Goal: Task Accomplishment & Management: Use online tool/utility

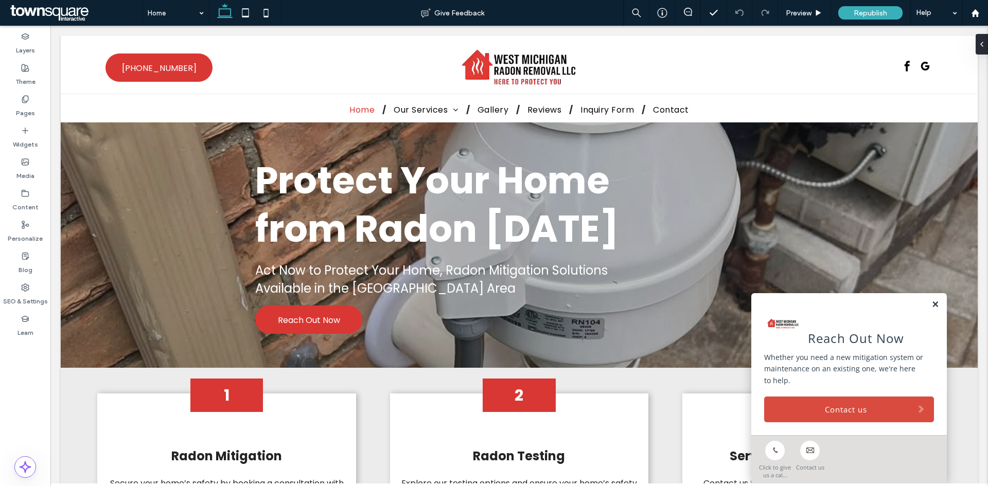
click at [931, 305] on link at bounding box center [935, 304] width 8 height 9
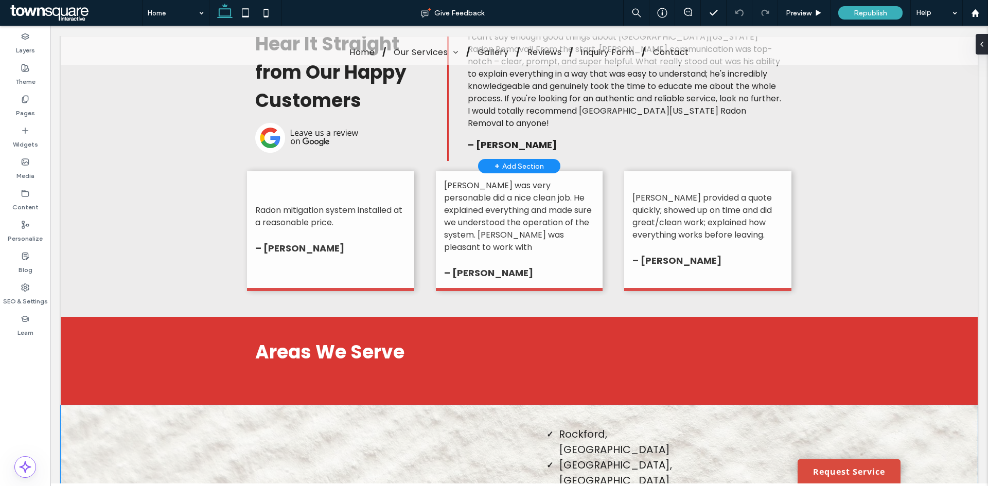
scroll to position [1903, 0]
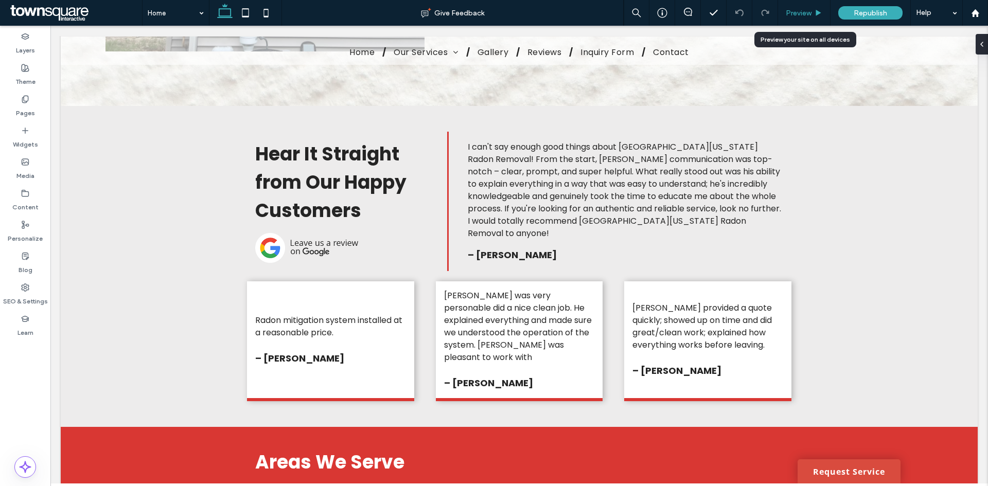
click at [800, 13] on span "Preview" at bounding box center [799, 13] width 26 height 9
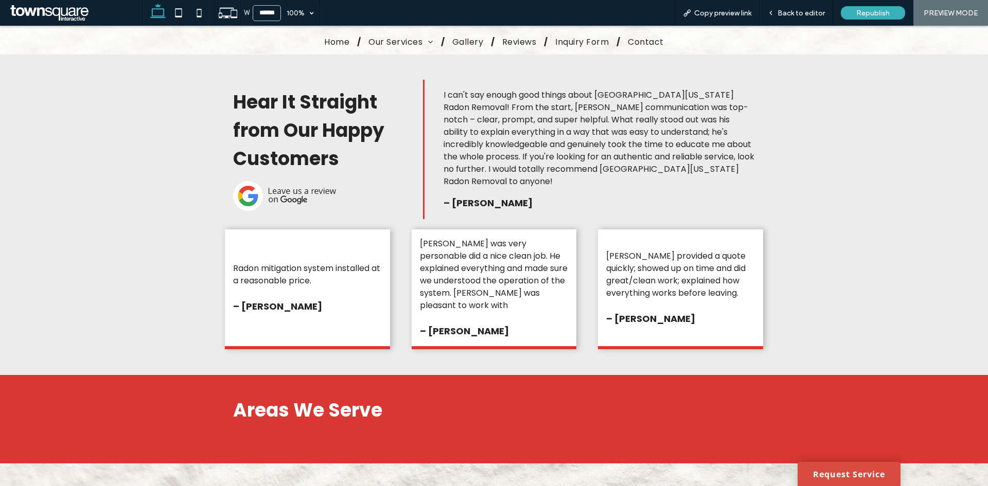
scroll to position [1897, 0]
click at [277, 183] on img at bounding box center [284, 196] width 103 height 30
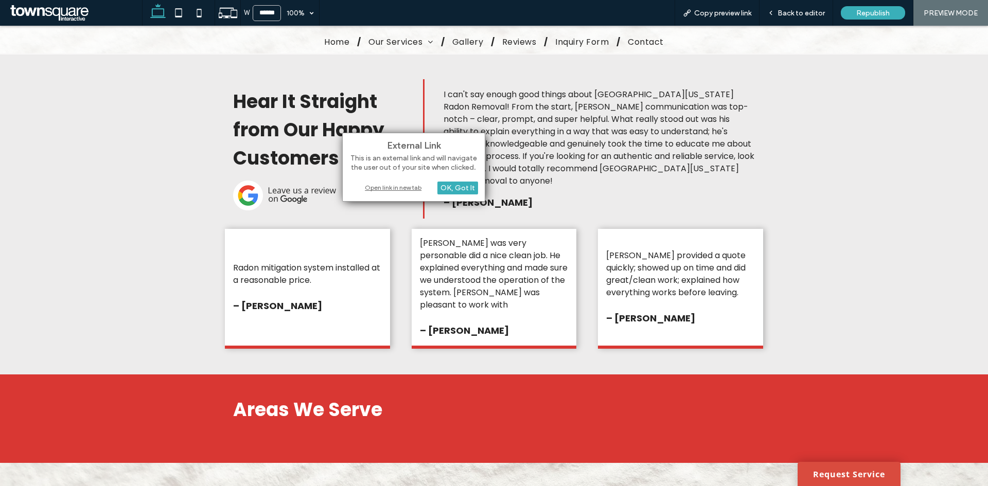
click at [400, 186] on div "Open link in new tab" at bounding box center [413, 187] width 129 height 11
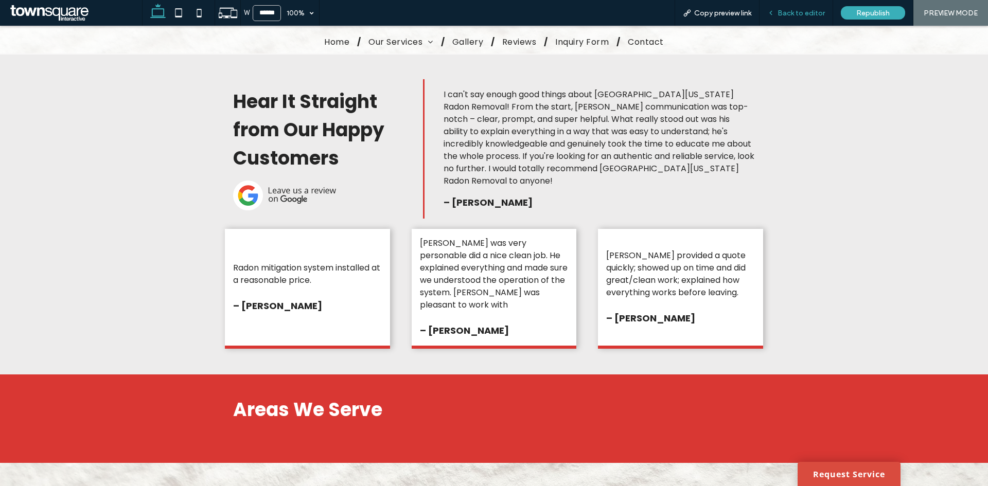
click at [785, 14] on span "Back to editor" at bounding box center [800, 13] width 47 height 9
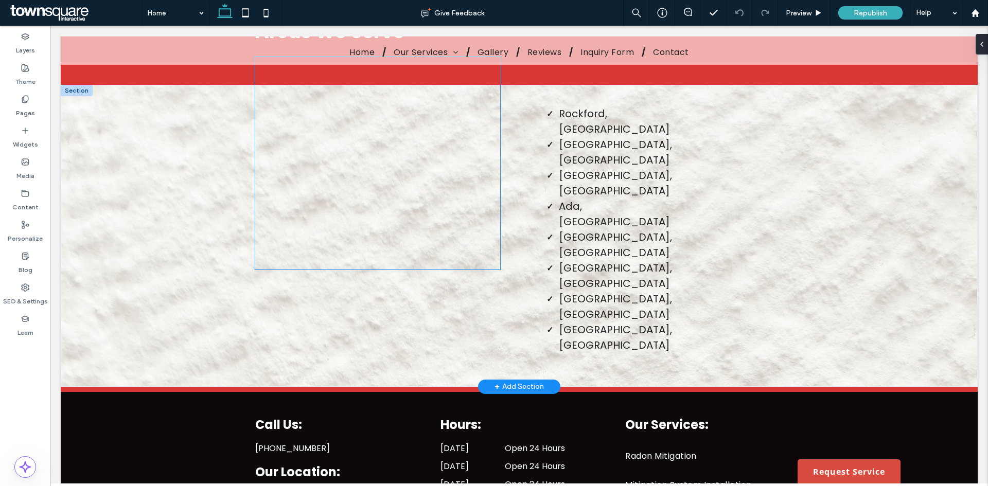
scroll to position [2354, 0]
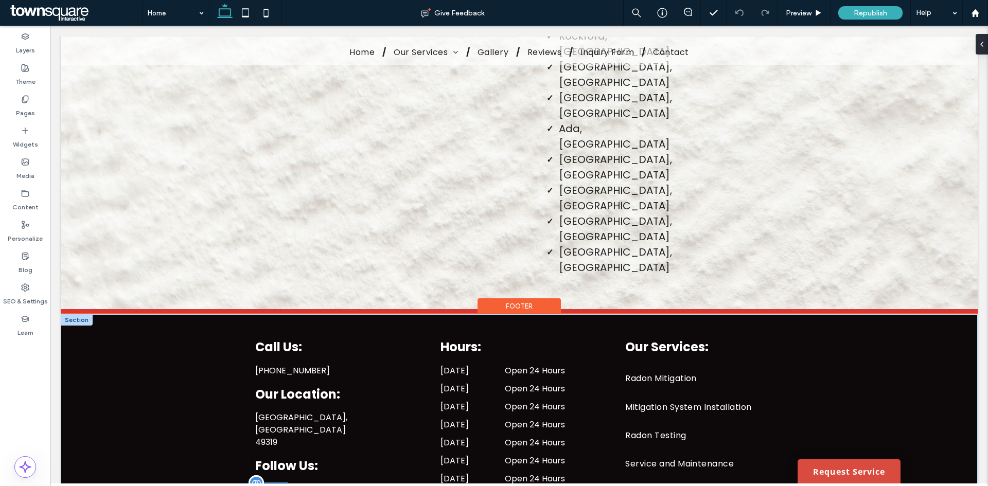
click at [281, 483] on span "google_my_business" at bounding box center [280, 490] width 15 height 15
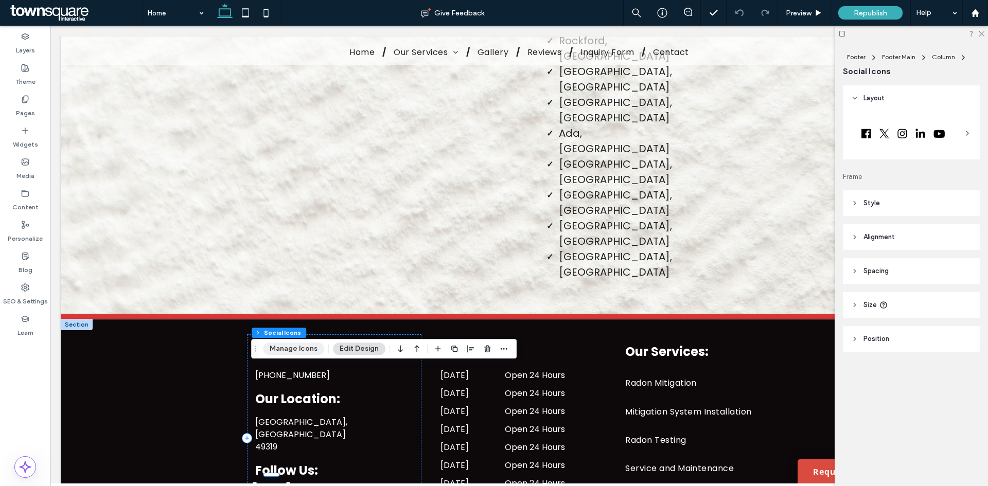
click at [284, 344] on button "Manage Icons" at bounding box center [293, 349] width 61 height 12
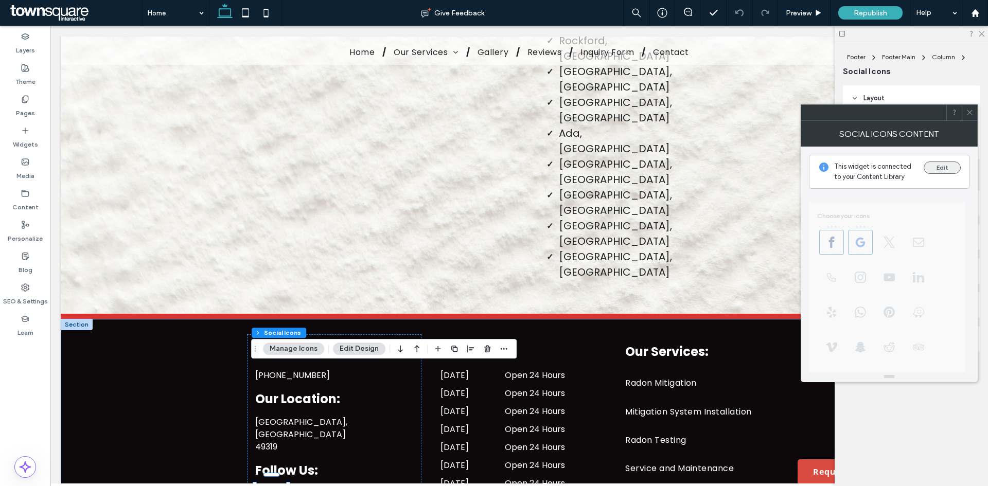
click at [934, 162] on button "Edit" at bounding box center [941, 168] width 37 height 12
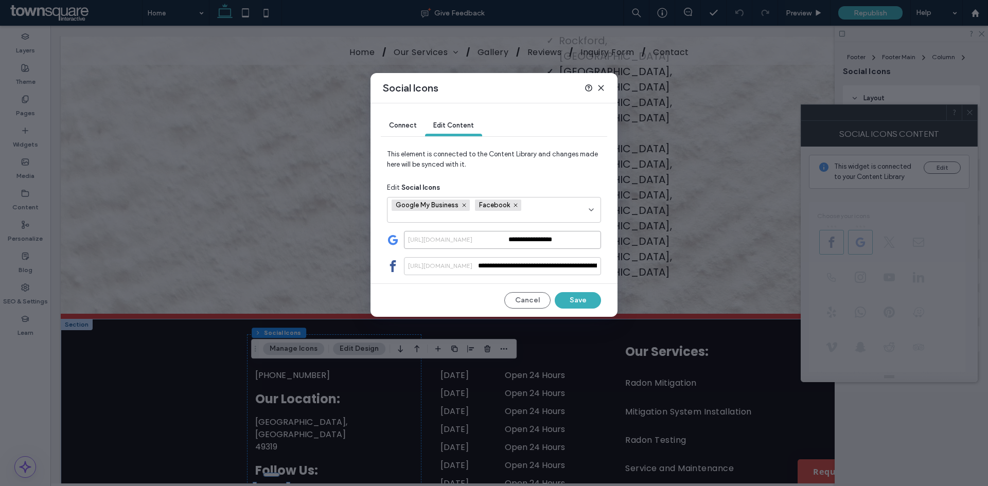
drag, startPoint x: 580, startPoint y: 240, endPoint x: 503, endPoint y: 241, distance: 77.2
click at [503, 241] on div "**********" at bounding box center [502, 240] width 197 height 18
click at [600, 82] on div "Social Icons" at bounding box center [493, 88] width 247 height 30
click at [600, 86] on icon at bounding box center [601, 88] width 8 height 8
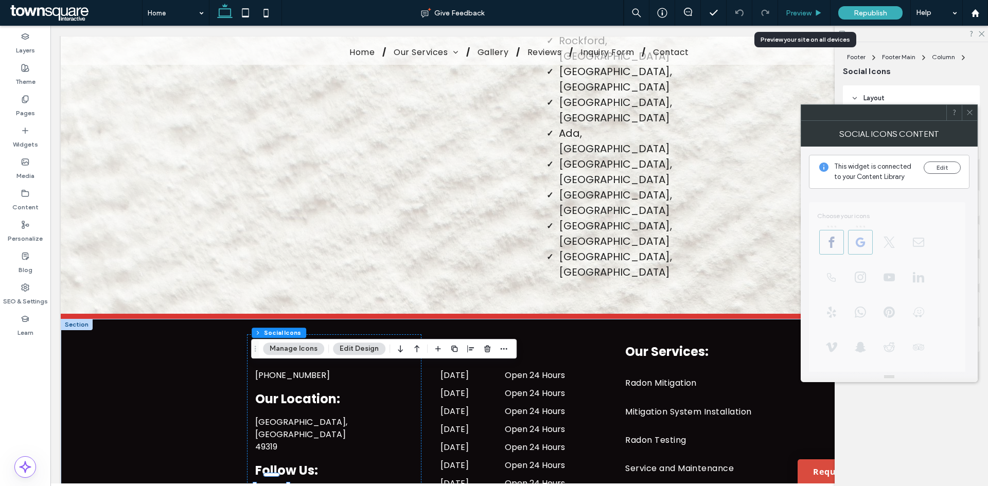
click at [794, 13] on span "Preview" at bounding box center [799, 13] width 26 height 9
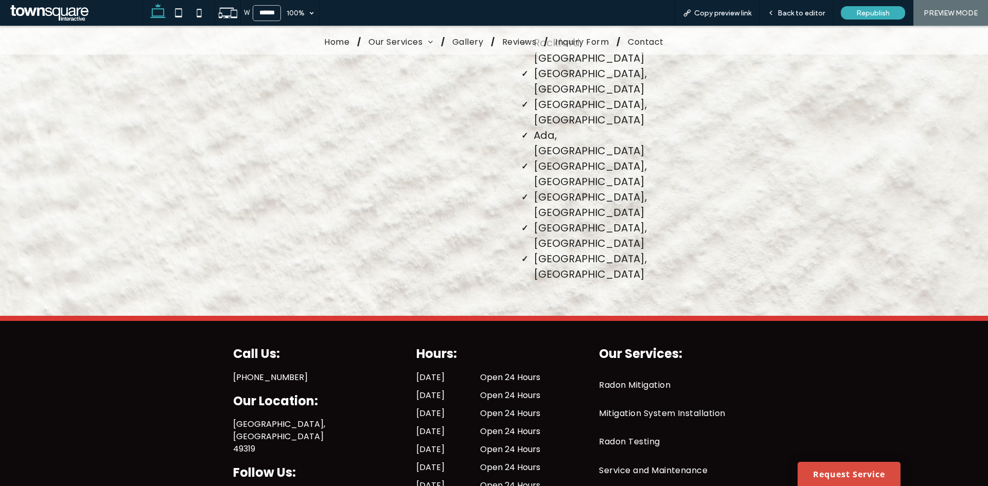
scroll to position [2346, 0]
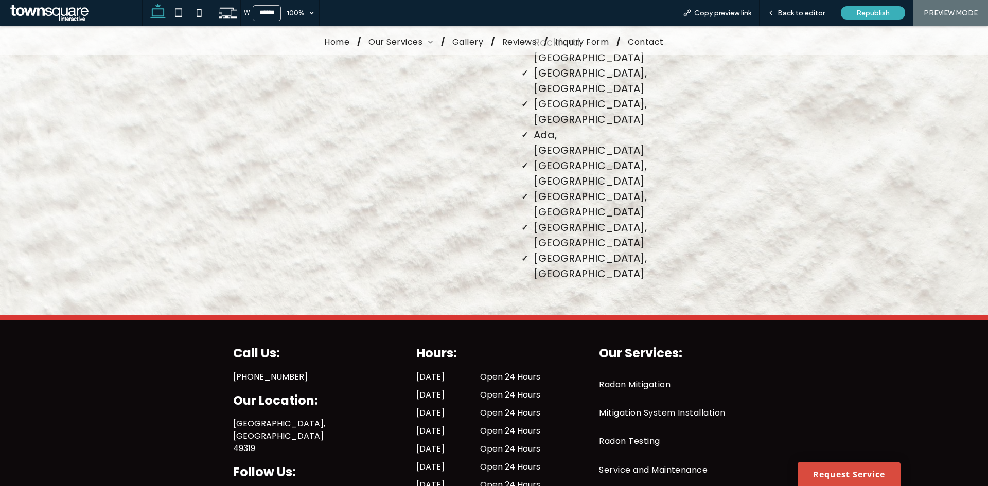
click at [260, 377] on div "Call Us: (616) 644-3559 Our Location: Cedar Springs, MI 49319 Follow Us:" at bounding box center [311, 440] width 172 height 208
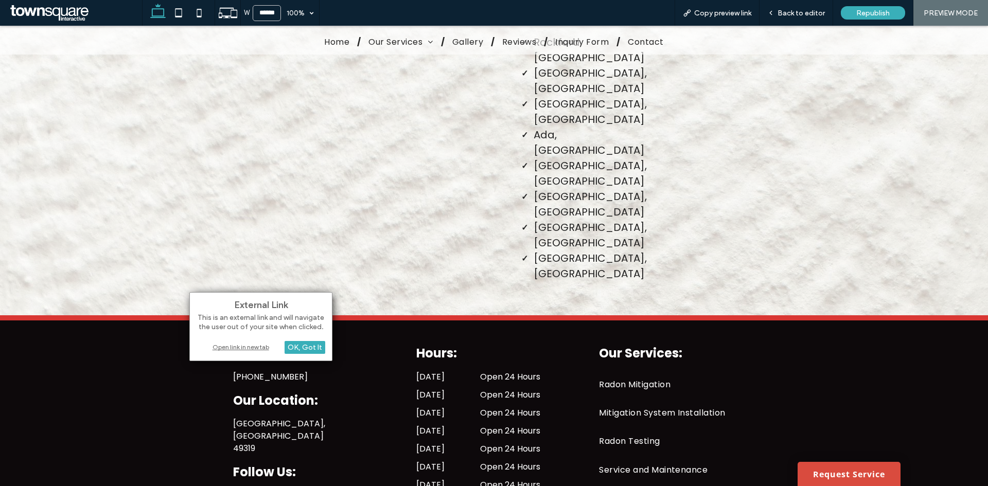
click at [248, 346] on div "Open link in new tab" at bounding box center [261, 347] width 129 height 11
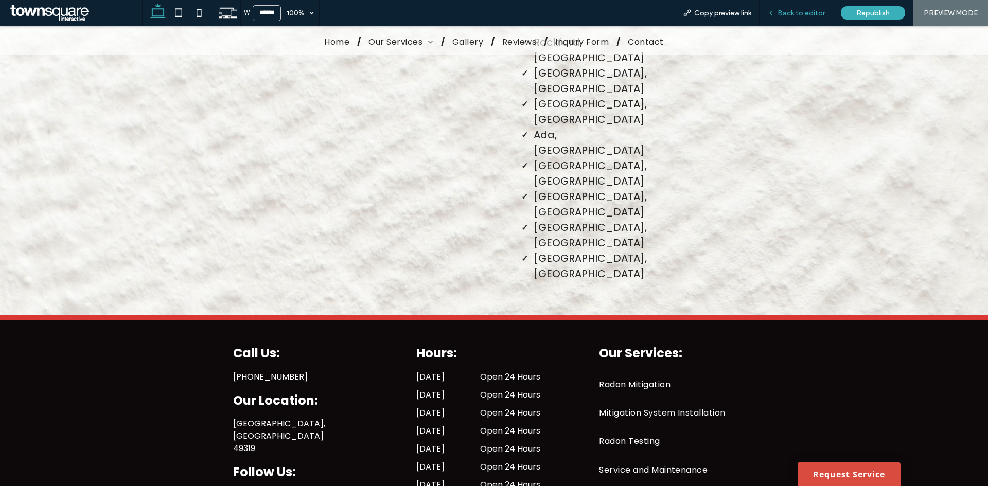
drag, startPoint x: 759, startPoint y: 29, endPoint x: 787, endPoint y: 15, distance: 31.8
click at [787, 15] on span "Back to editor" at bounding box center [800, 13] width 47 height 9
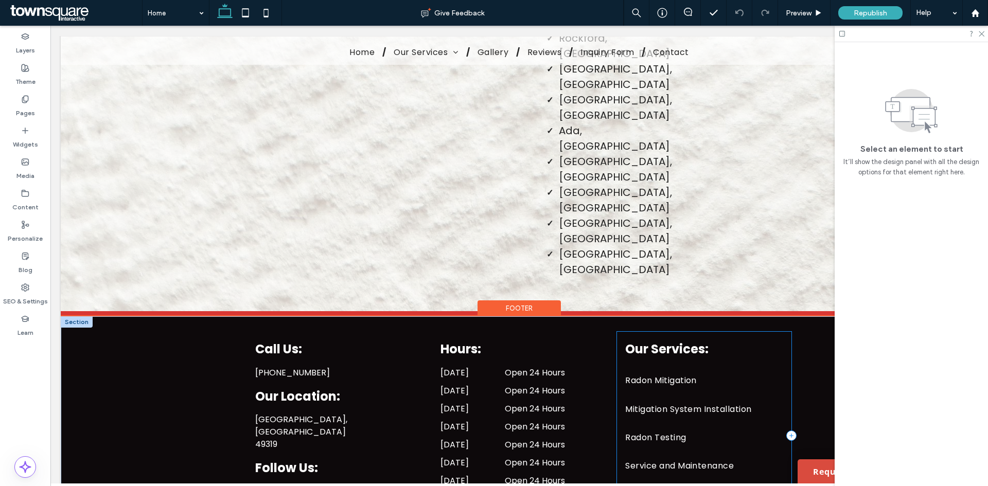
scroll to position [2349, 0]
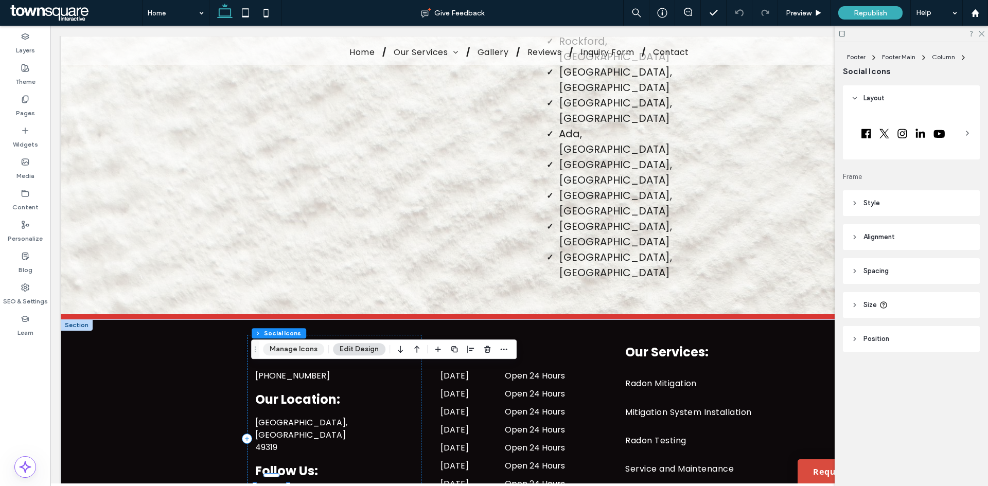
click at [282, 343] on button "Manage Icons" at bounding box center [293, 349] width 61 height 12
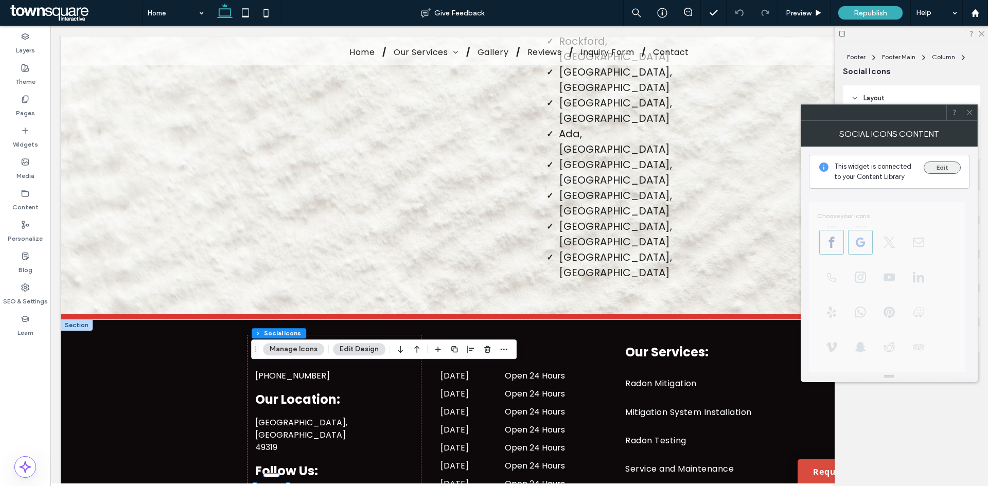
click at [936, 166] on button "Edit" at bounding box center [941, 168] width 37 height 12
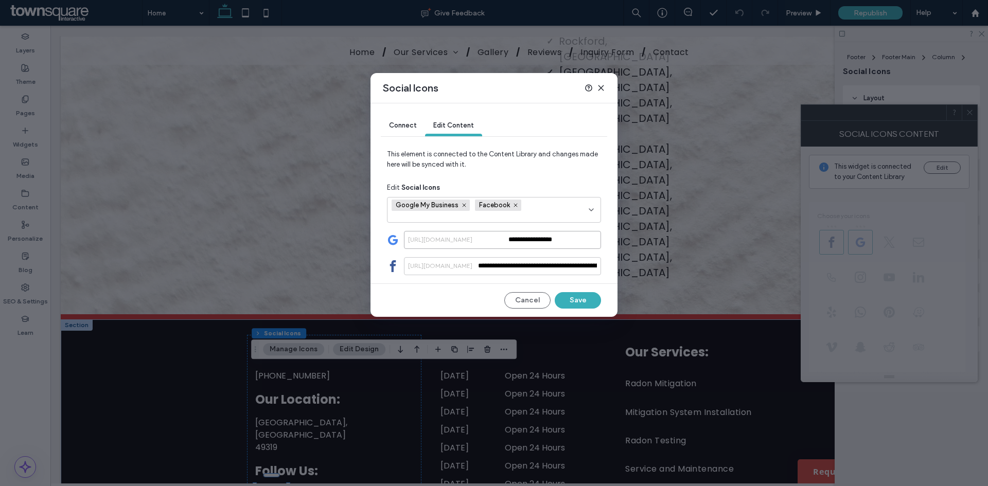
drag, startPoint x: 451, startPoint y: 231, endPoint x: 446, endPoint y: 232, distance: 5.8
click at [446, 232] on input "**********" at bounding box center [502, 240] width 197 height 18
type input "*"
paste input "**********"
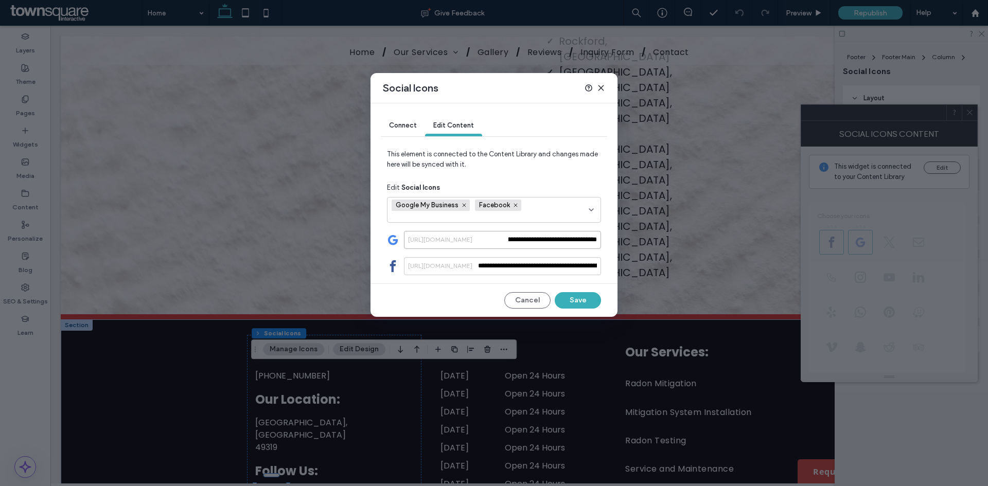
click at [520, 242] on input "**********" at bounding box center [502, 240] width 197 height 18
type input "**********"
click at [589, 298] on button "Save" at bounding box center [578, 300] width 46 height 16
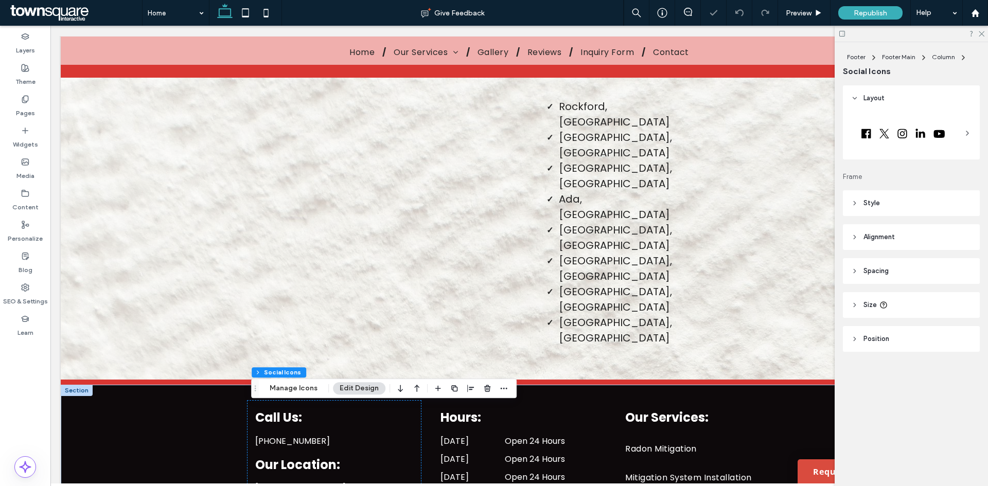
scroll to position [2362, 0]
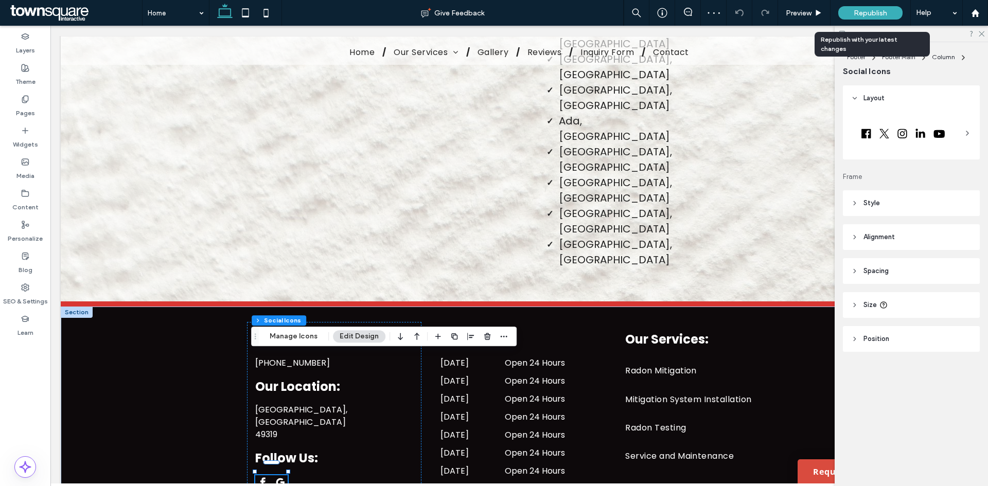
click at [871, 12] on span "Republish" at bounding box center [869, 13] width 33 height 9
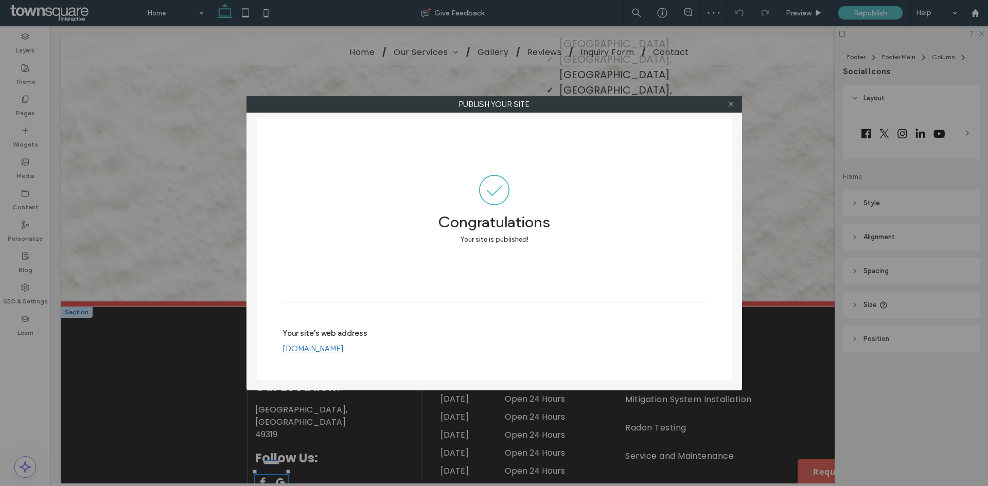
click at [728, 108] on icon at bounding box center [731, 104] width 8 height 8
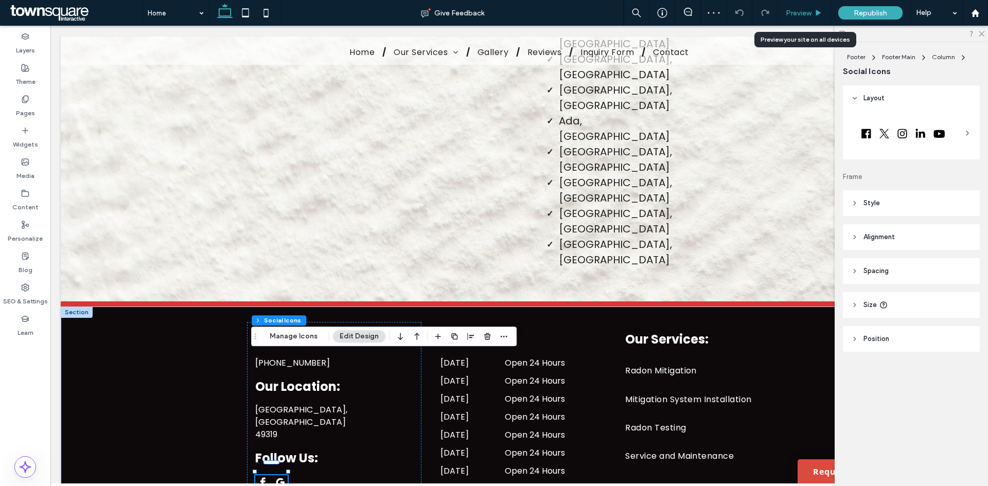
click at [802, 10] on span "Preview" at bounding box center [799, 13] width 26 height 9
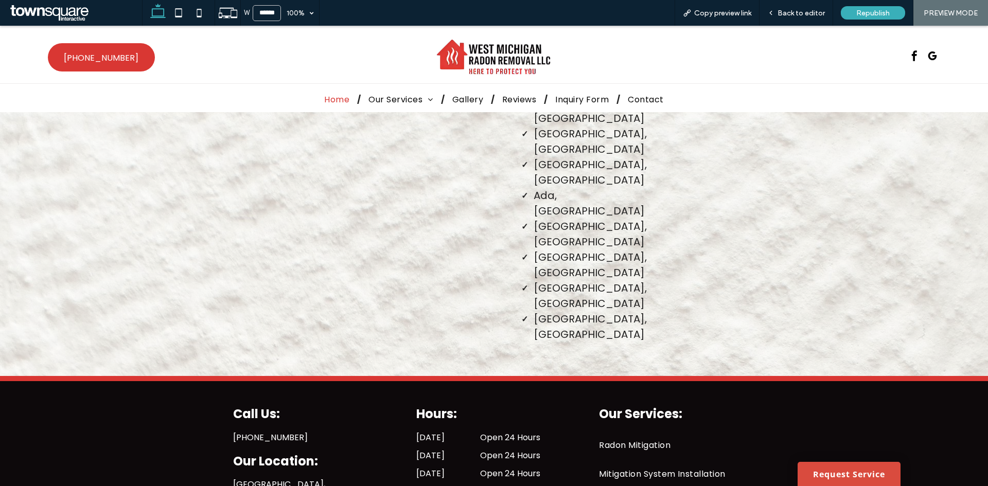
scroll to position [2347, 0]
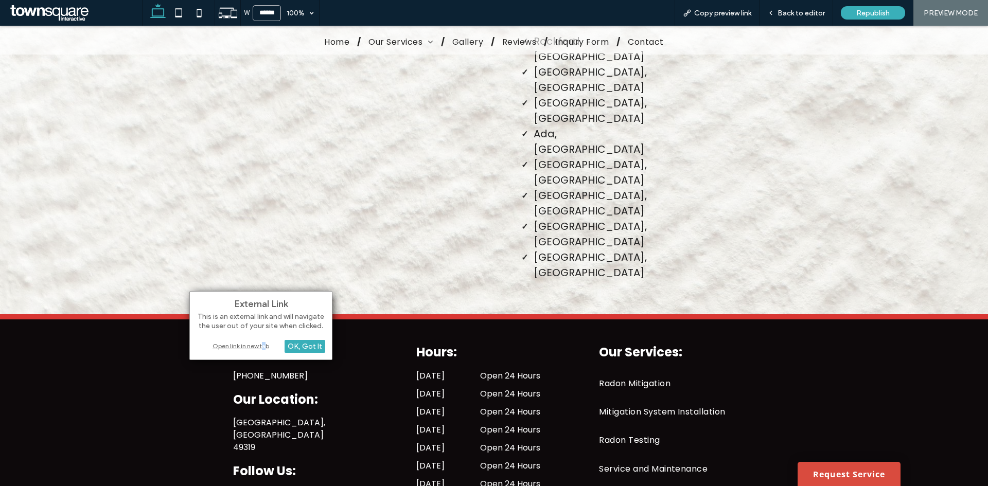
click at [264, 344] on div "Open link in new tab" at bounding box center [261, 346] width 129 height 11
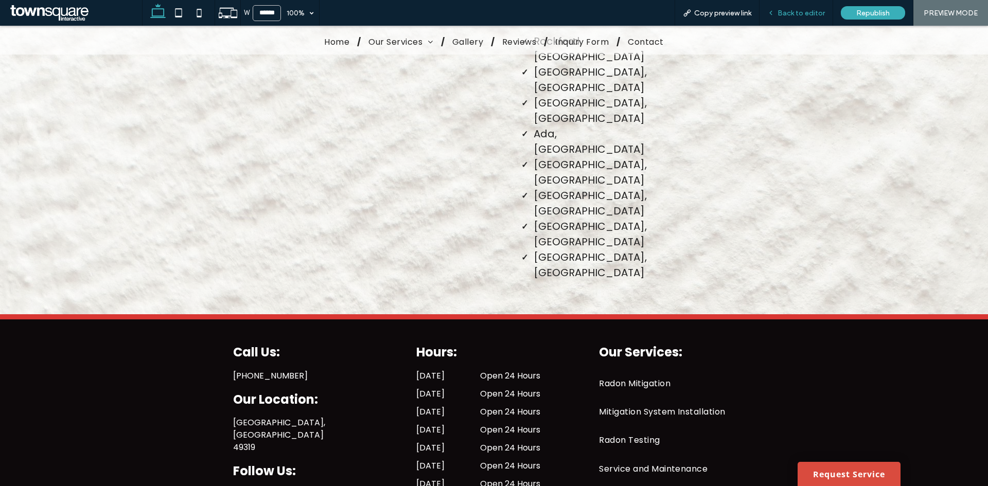
click at [805, 9] on span "Back to editor" at bounding box center [800, 13] width 47 height 9
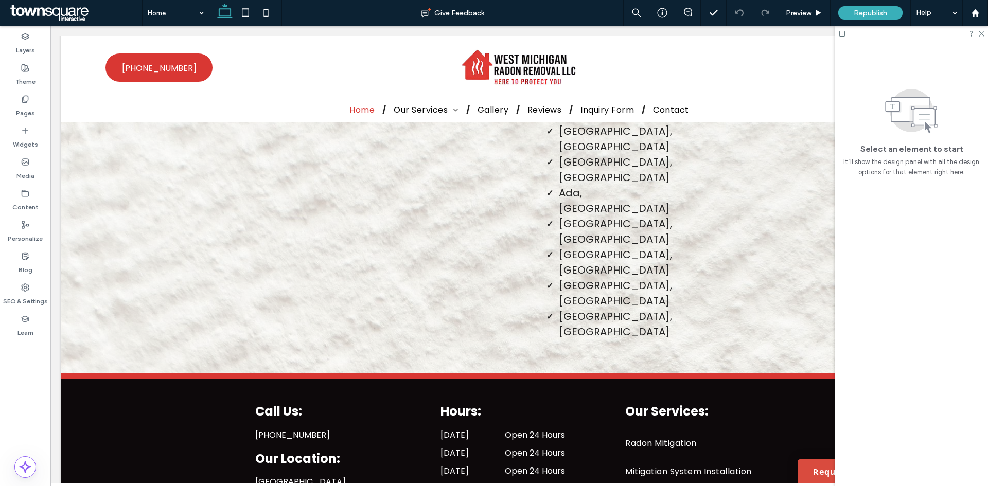
scroll to position [2352, 0]
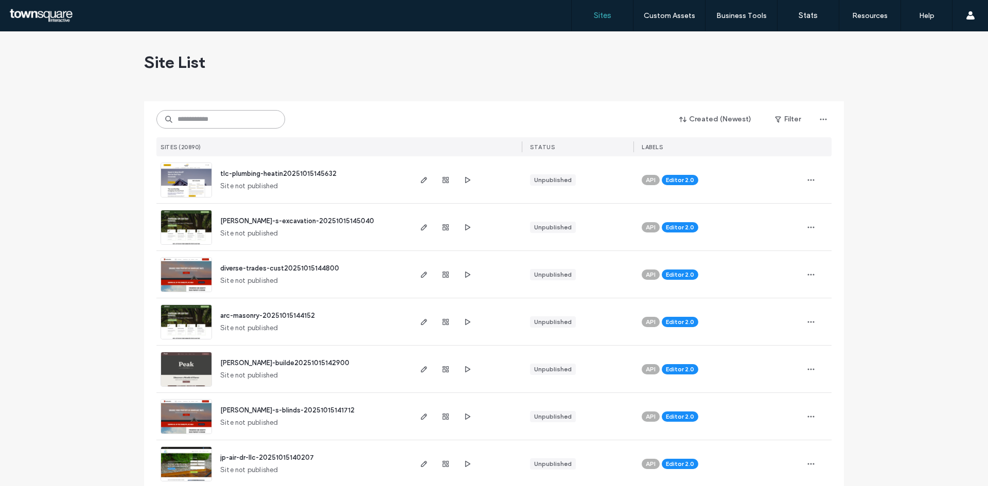
click at [200, 122] on input at bounding box center [220, 119] width 129 height 19
paste input "**********"
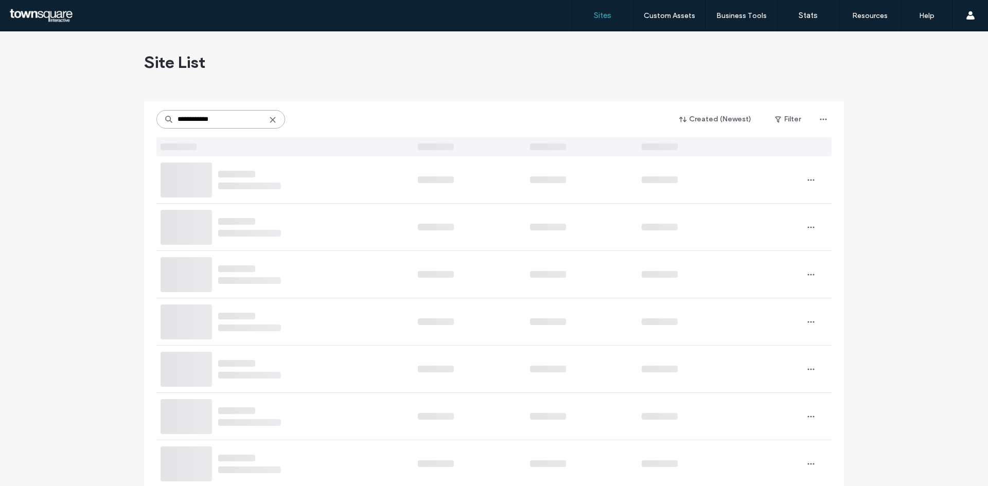
type input "**********"
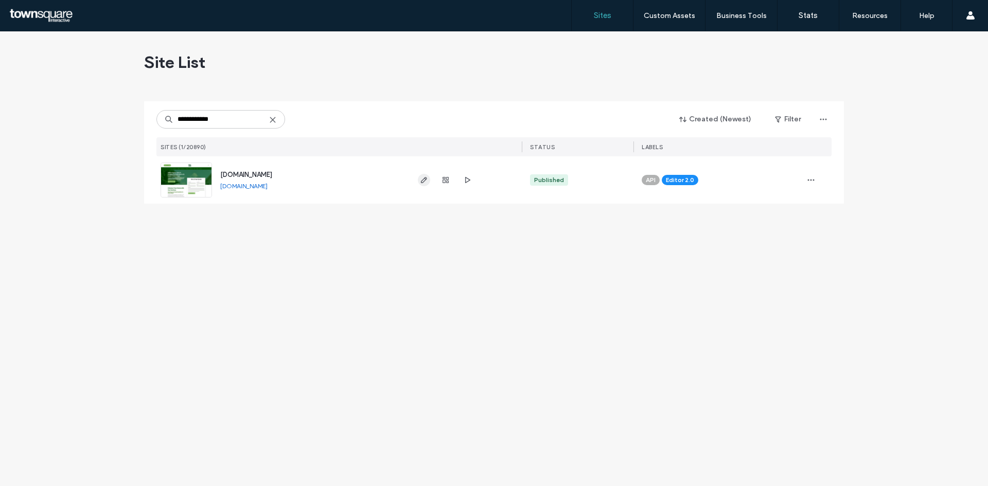
click at [424, 177] on icon "button" at bounding box center [424, 180] width 8 height 8
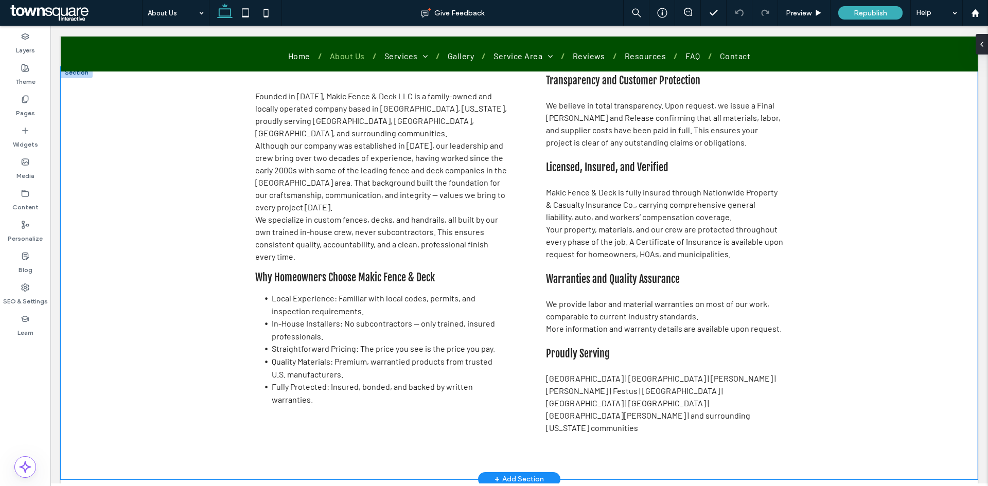
scroll to position [51, 0]
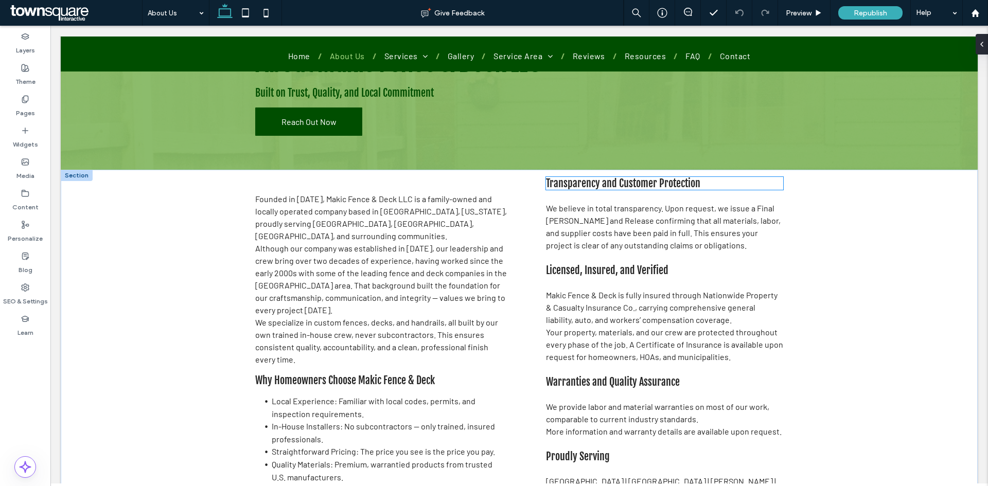
click at [585, 186] on span "Transparency and Customer Protection" at bounding box center [623, 183] width 154 height 13
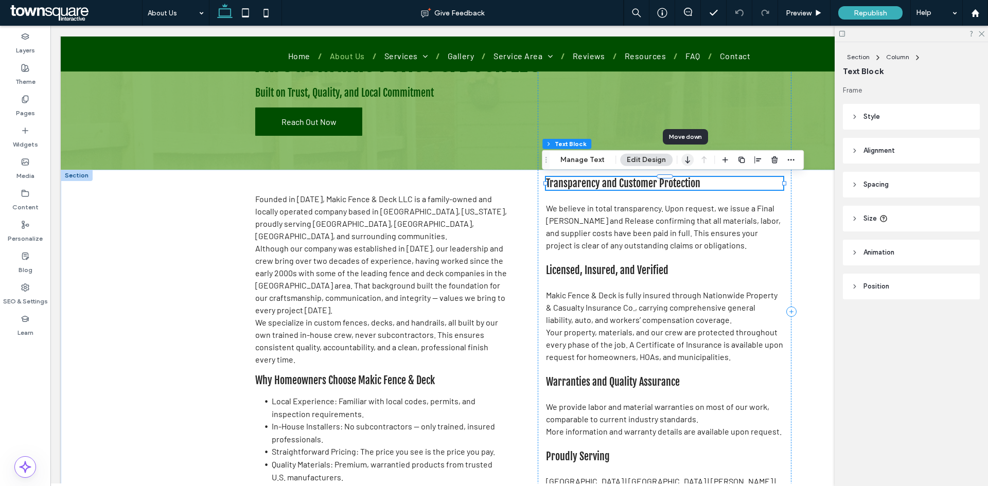
click at [688, 167] on icon "button" at bounding box center [687, 160] width 12 height 19
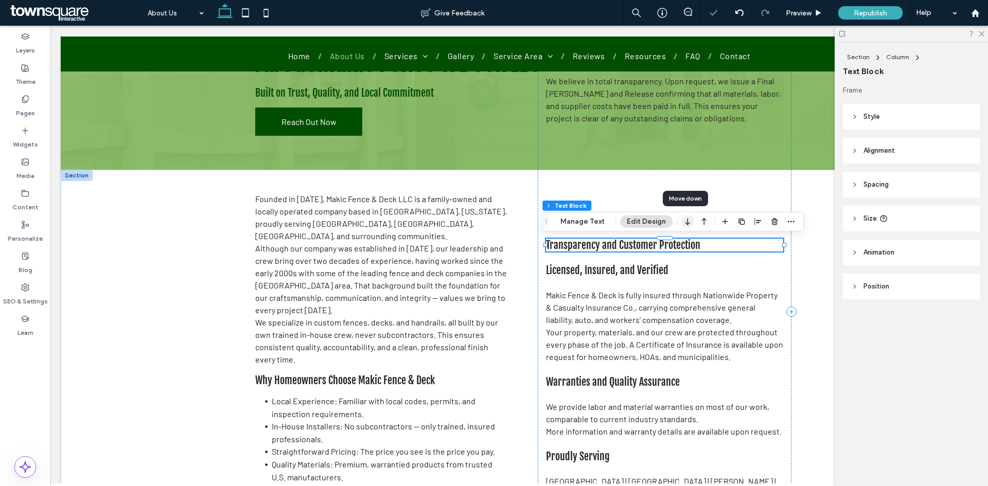
click at [682, 219] on icon "button" at bounding box center [687, 221] width 12 height 19
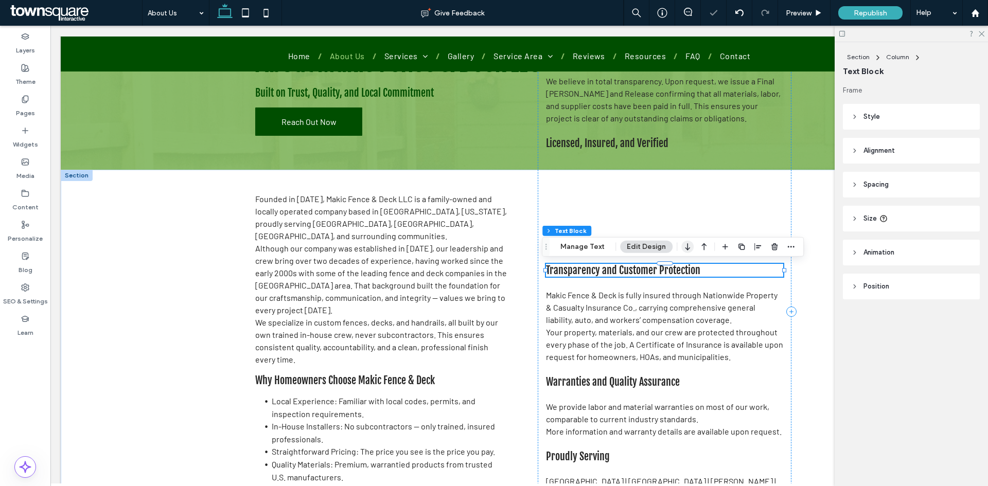
click at [684, 244] on icon "button" at bounding box center [687, 247] width 12 height 19
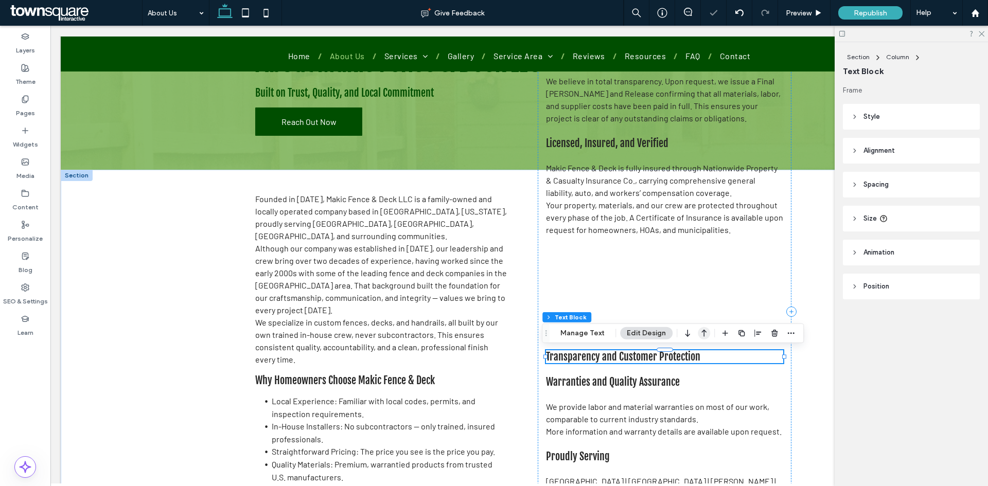
click at [700, 330] on icon "button" at bounding box center [704, 333] width 12 height 19
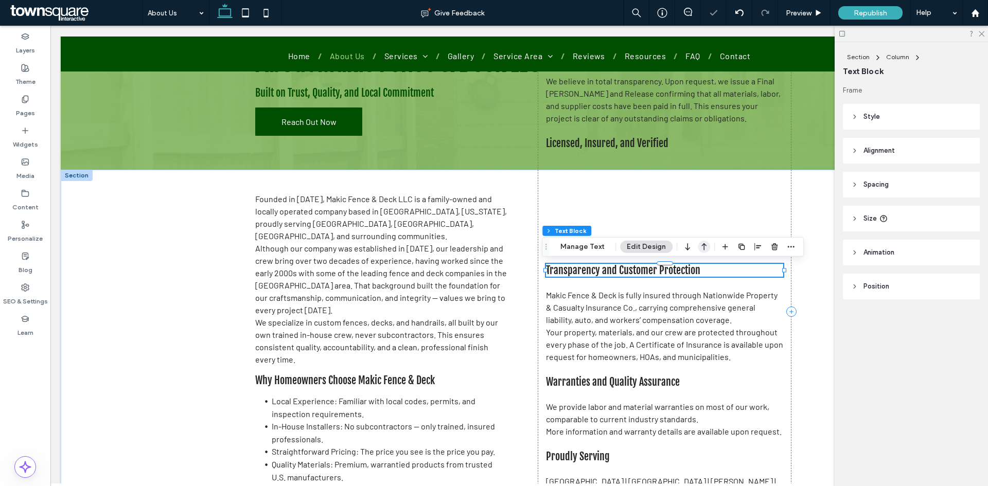
click at [699, 247] on icon "button" at bounding box center [704, 247] width 12 height 19
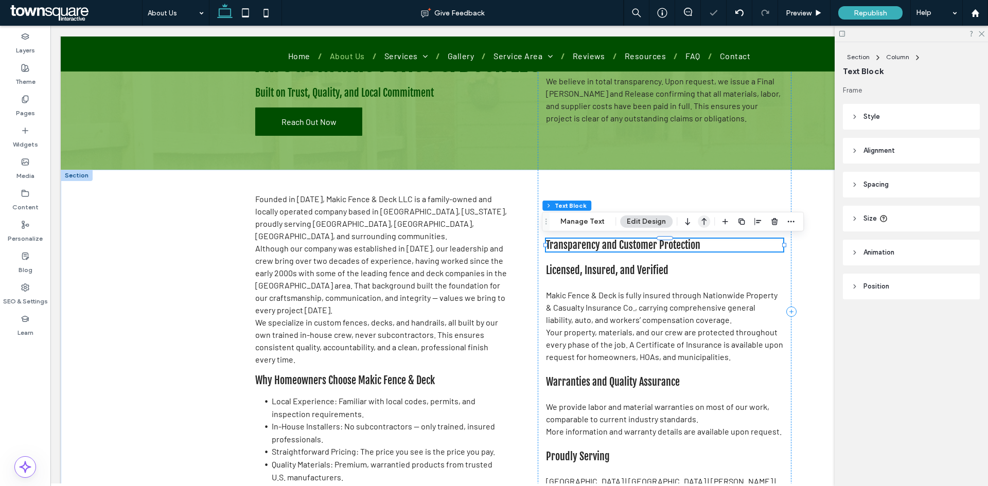
click at [704, 221] on icon "button" at bounding box center [704, 221] width 12 height 19
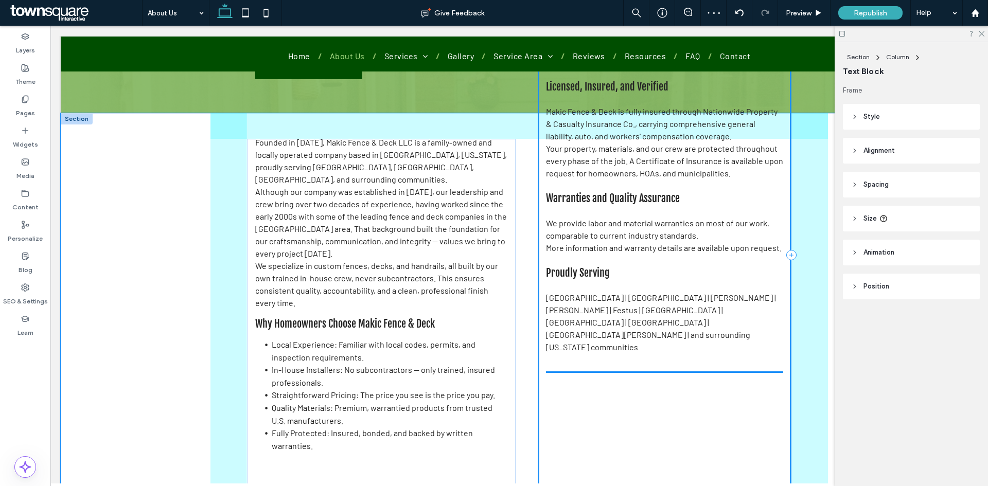
drag, startPoint x: 693, startPoint y: 184, endPoint x: 683, endPoint y: 400, distance: 216.3
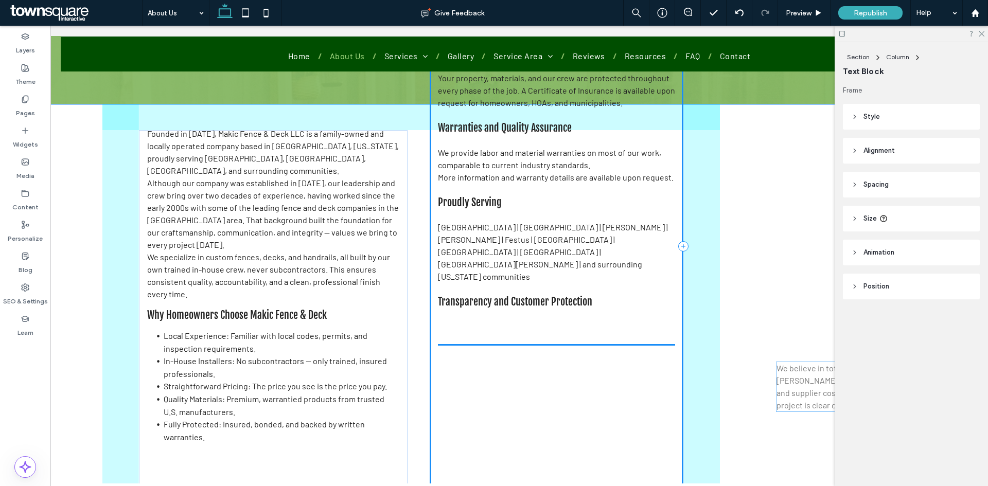
scroll to position [245, 108]
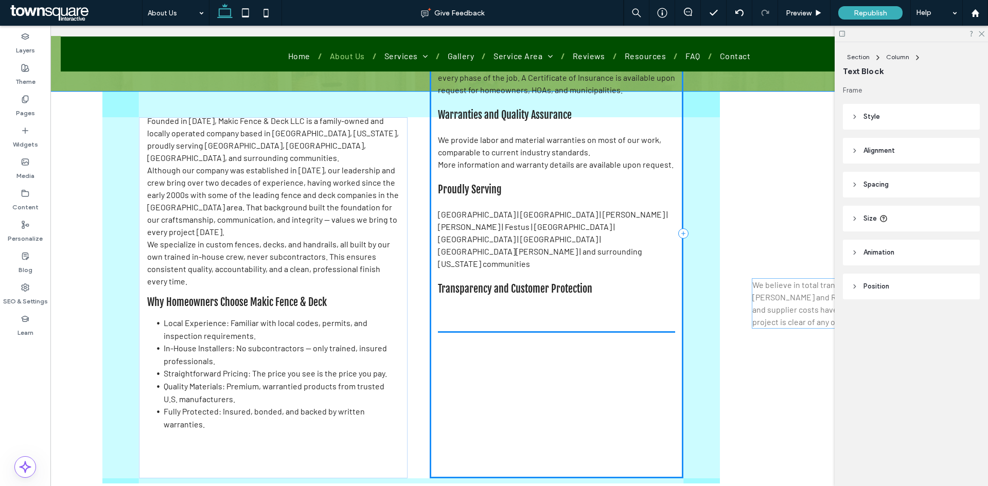
drag, startPoint x: 630, startPoint y: 218, endPoint x: 461, endPoint y: 344, distance: 210.3
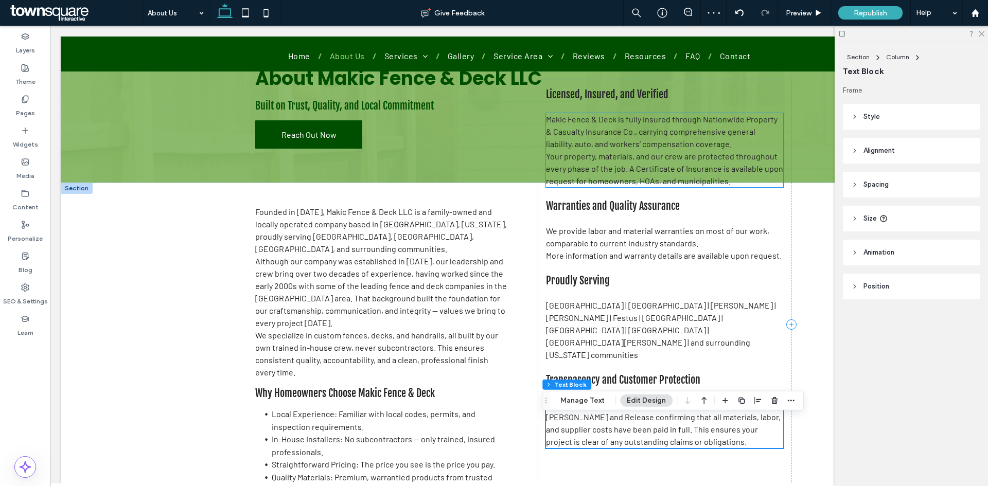
scroll to position [154, 0]
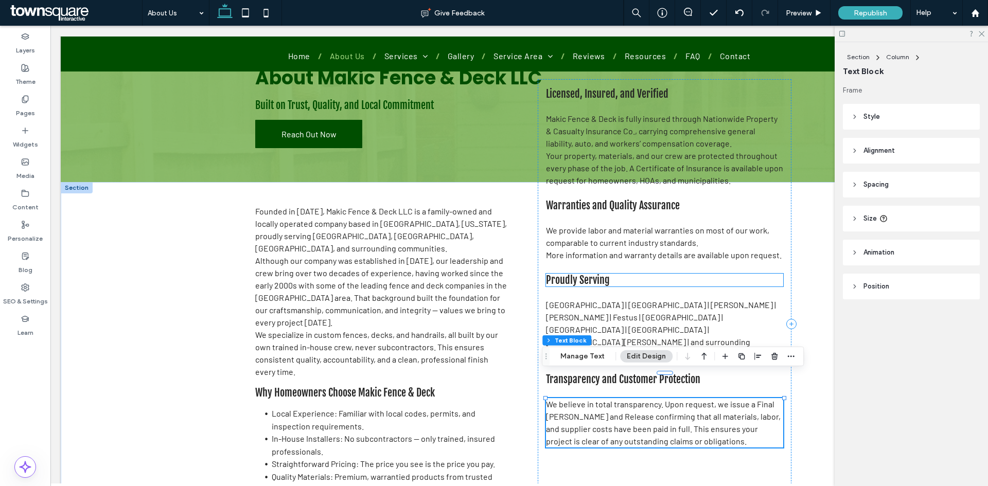
click at [608, 281] on h2 "Proudly Serving" at bounding box center [664, 280] width 237 height 13
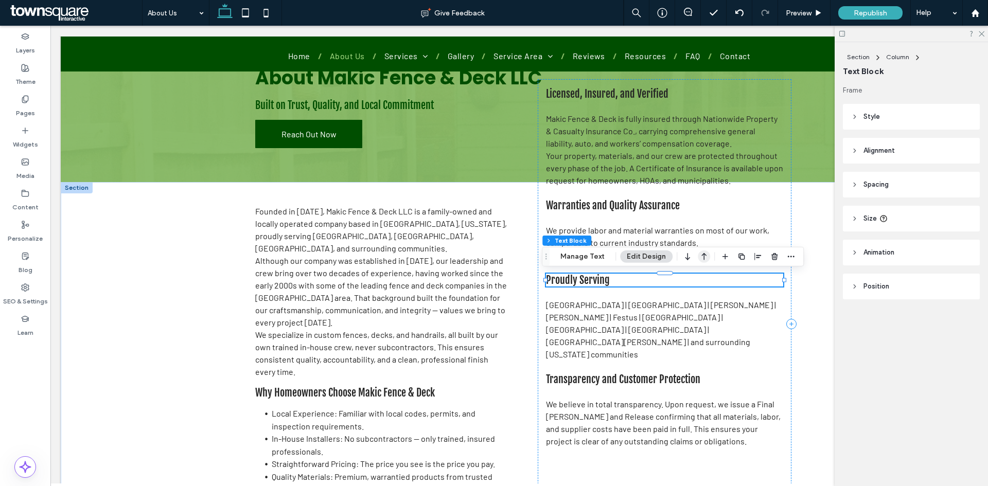
click at [699, 258] on icon "button" at bounding box center [704, 256] width 12 height 19
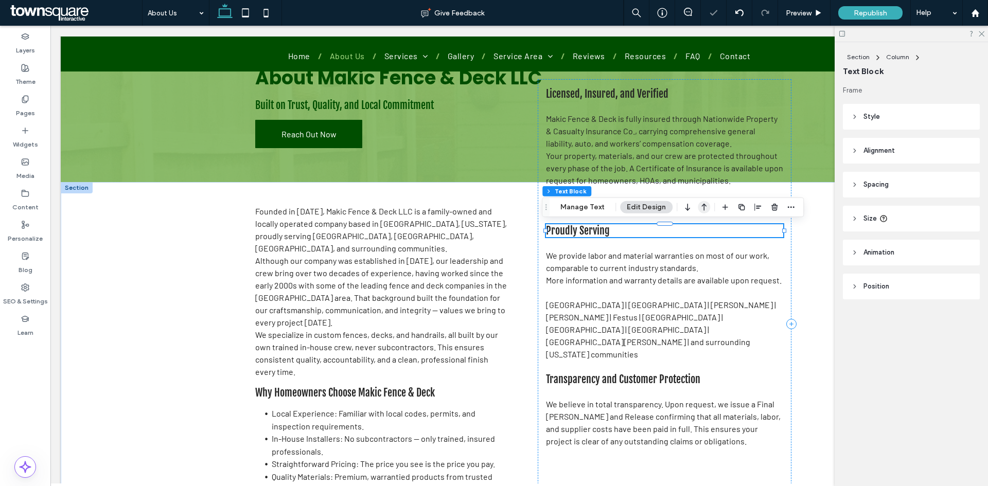
click at [703, 210] on icon "button" at bounding box center [704, 207] width 12 height 19
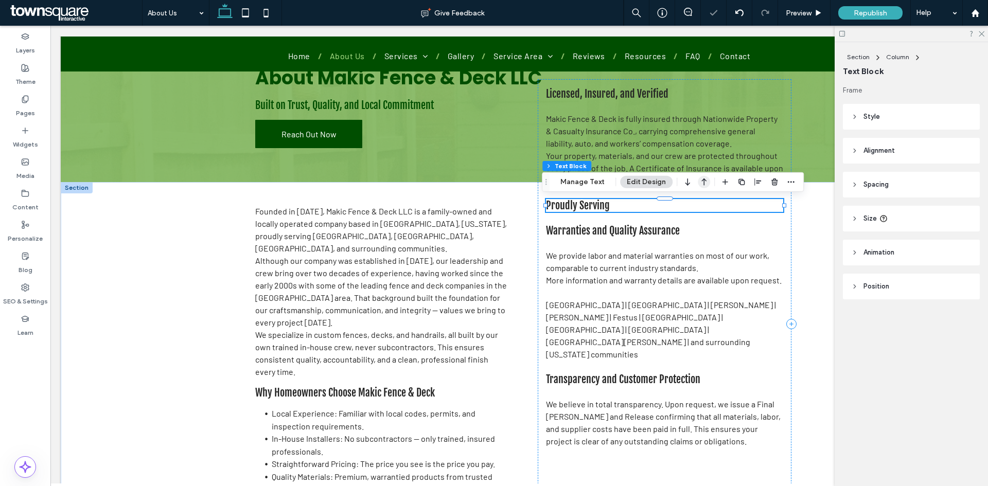
click at [706, 181] on icon "button" at bounding box center [704, 182] width 12 height 19
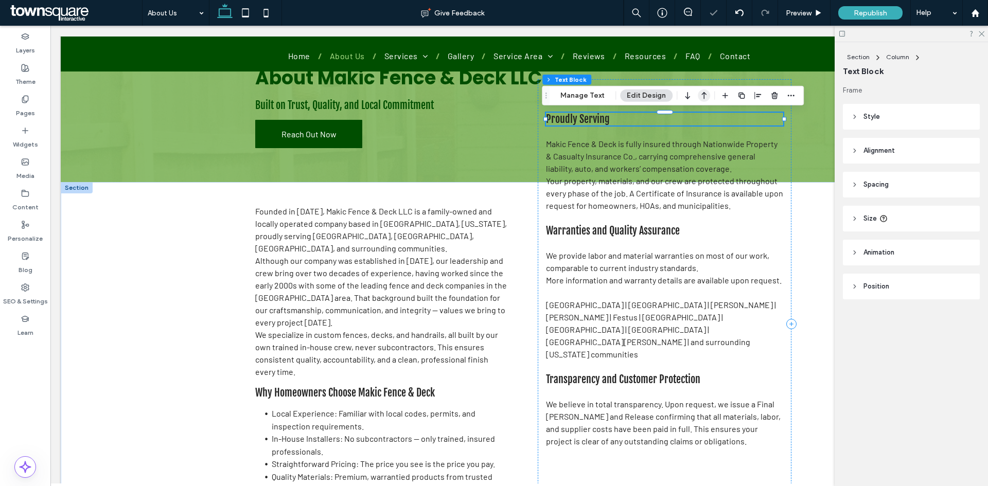
click at [702, 90] on icon "button" at bounding box center [704, 95] width 12 height 19
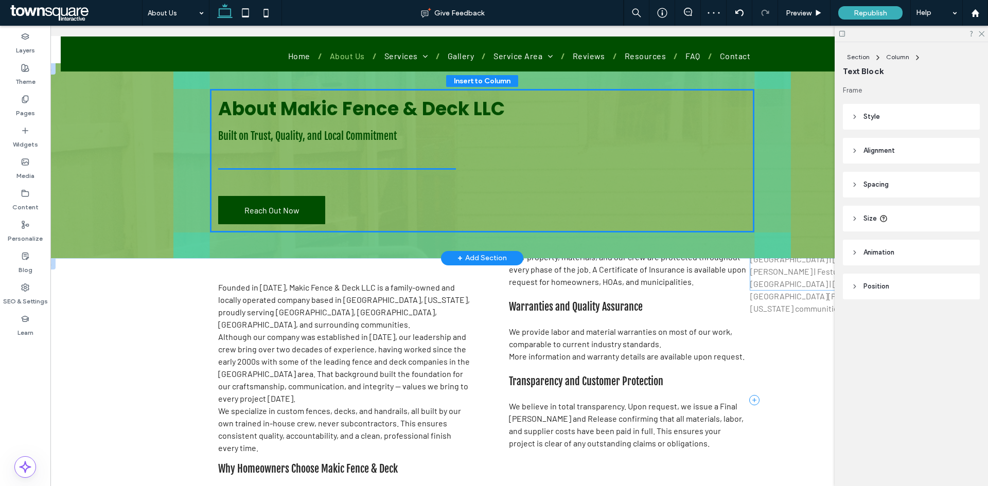
scroll to position [123, 39]
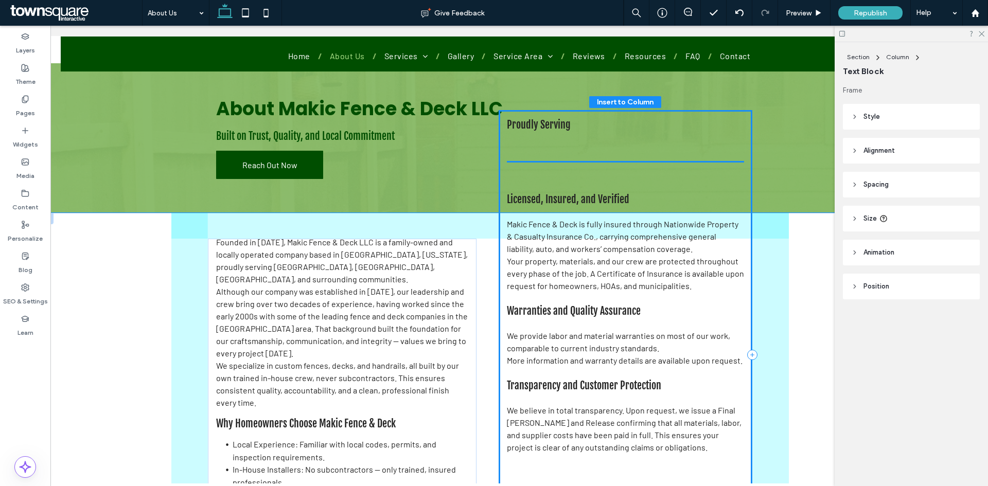
drag, startPoint x: 635, startPoint y: 327, endPoint x: 560, endPoint y: 138, distance: 203.4
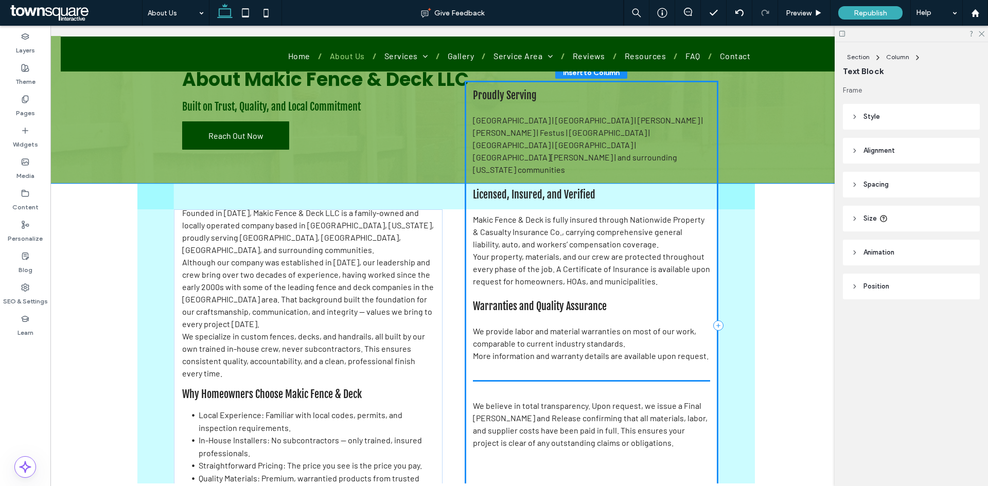
scroll to position [150, 73]
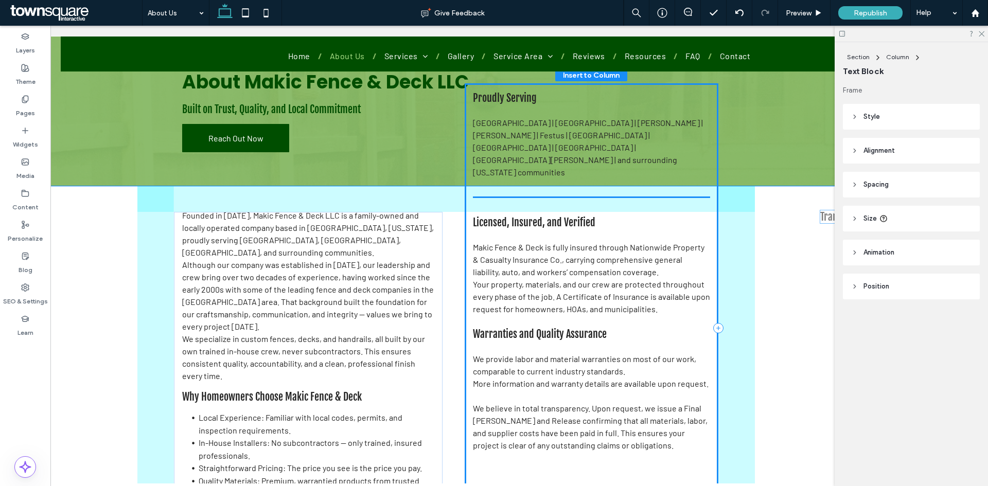
drag, startPoint x: 638, startPoint y: 387, endPoint x: 502, endPoint y: 165, distance: 260.5
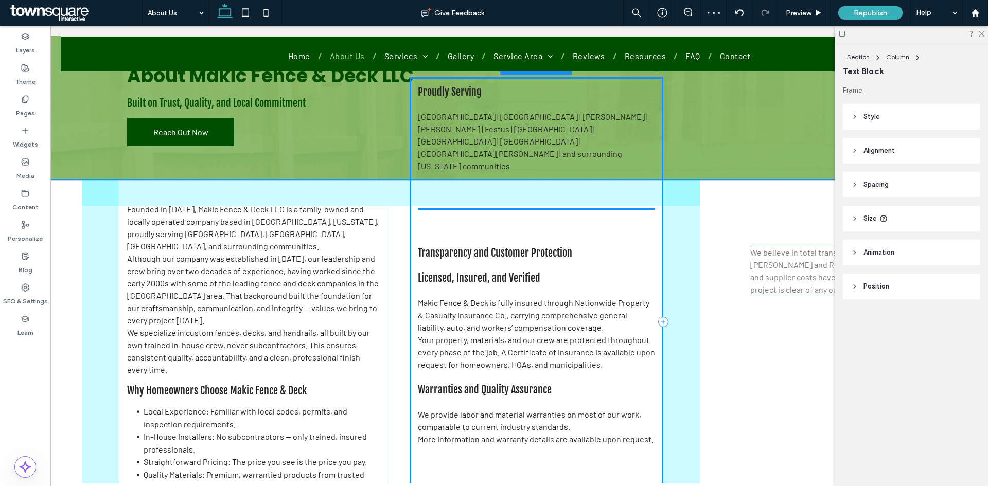
scroll to position [156, 131]
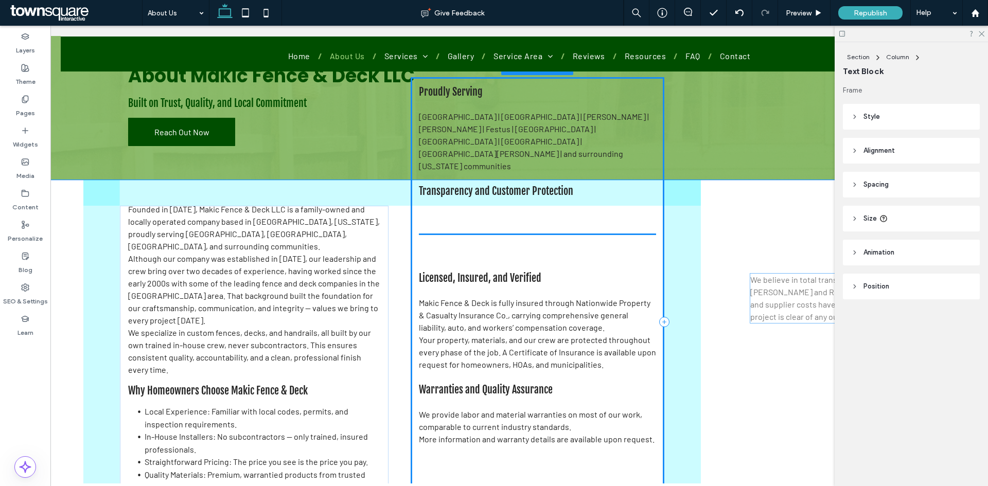
drag, startPoint x: 603, startPoint y: 393, endPoint x: 451, endPoint y: 238, distance: 217.2
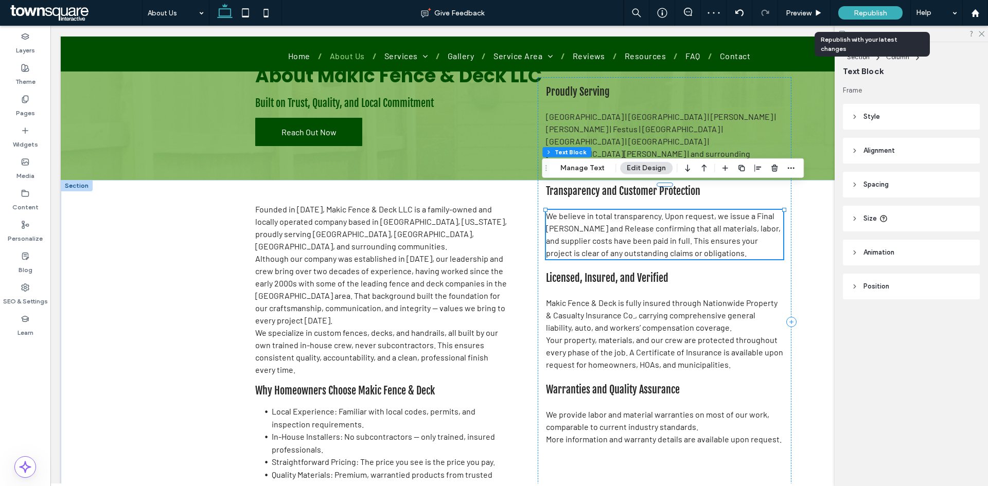
click at [862, 11] on span "Republish" at bounding box center [869, 13] width 33 height 9
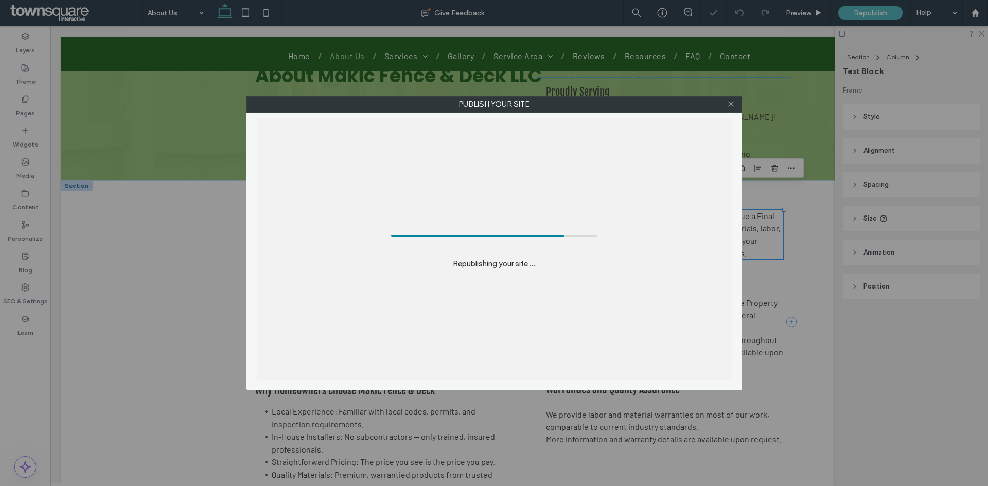
click at [731, 104] on use at bounding box center [730, 104] width 5 height 5
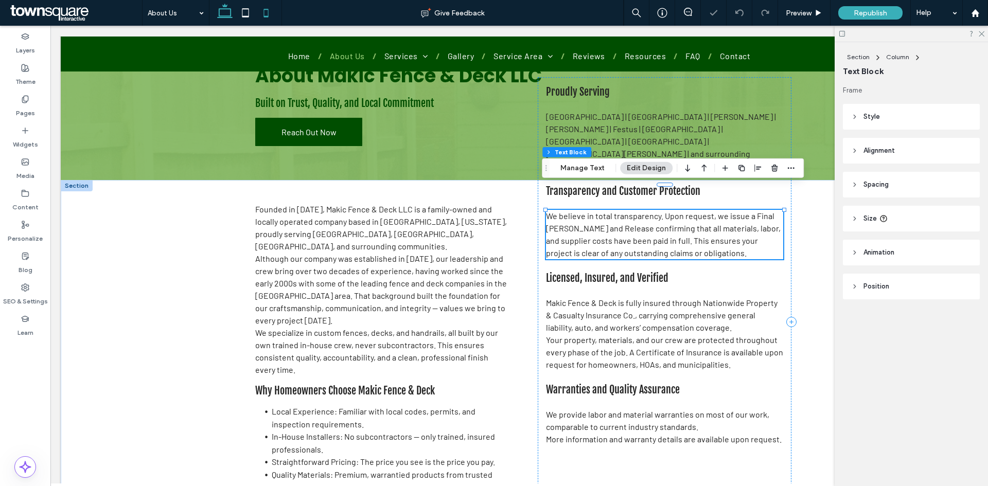
click at [270, 11] on icon at bounding box center [266, 13] width 21 height 21
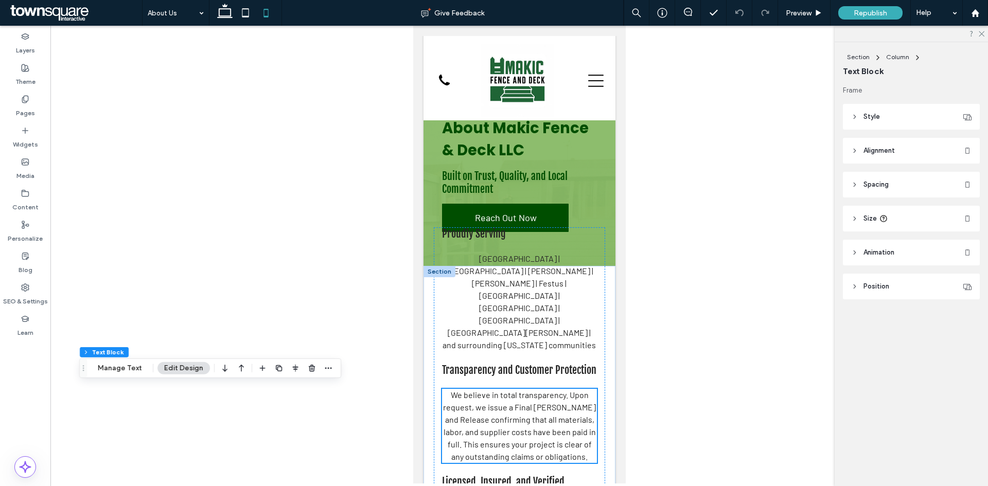
scroll to position [51, 0]
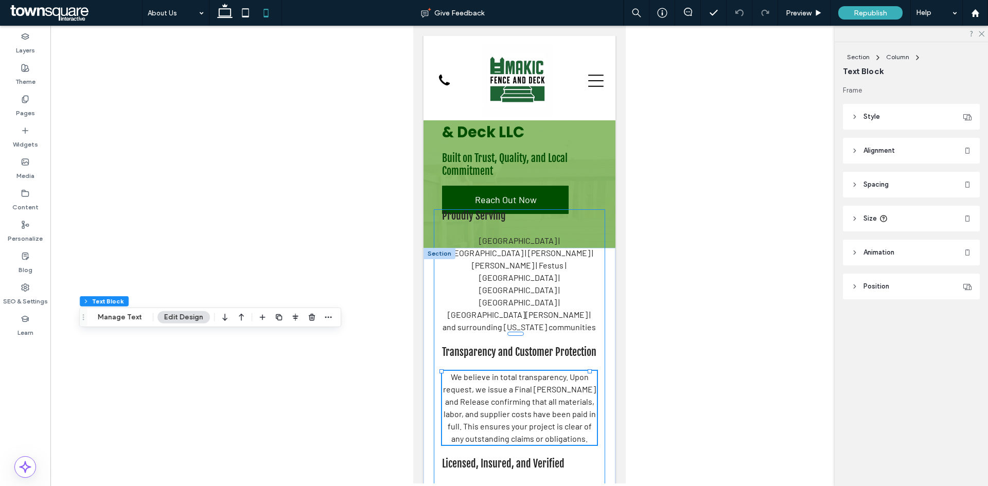
click at [438, 218] on div "Proudly Serving St. Louis | Oakville | Arnold | Fenton | Festus | Wildwood | Ch…" at bounding box center [518, 457] width 171 height 496
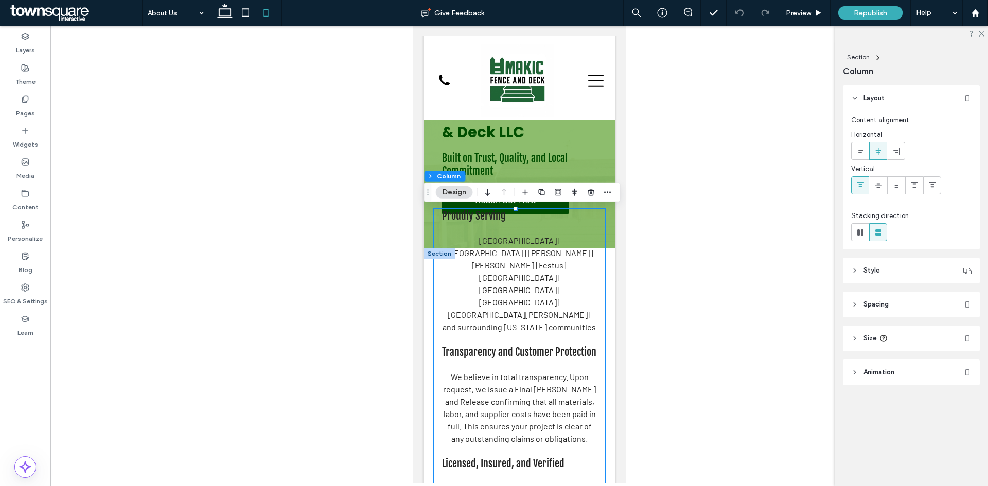
click at [693, 170] on div at bounding box center [518, 255] width 937 height 458
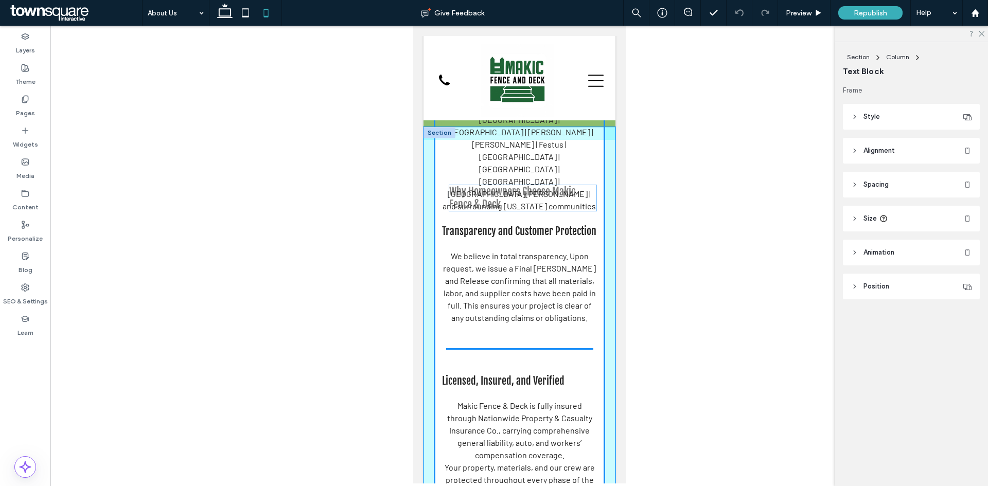
scroll to position [154, 0]
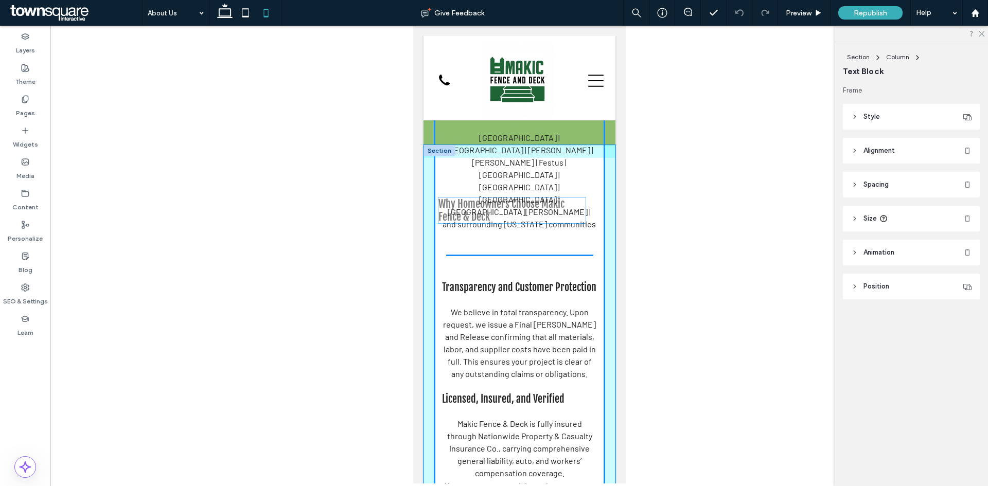
drag, startPoint x: 497, startPoint y: 209, endPoint x: 493, endPoint y: 213, distance: 5.9
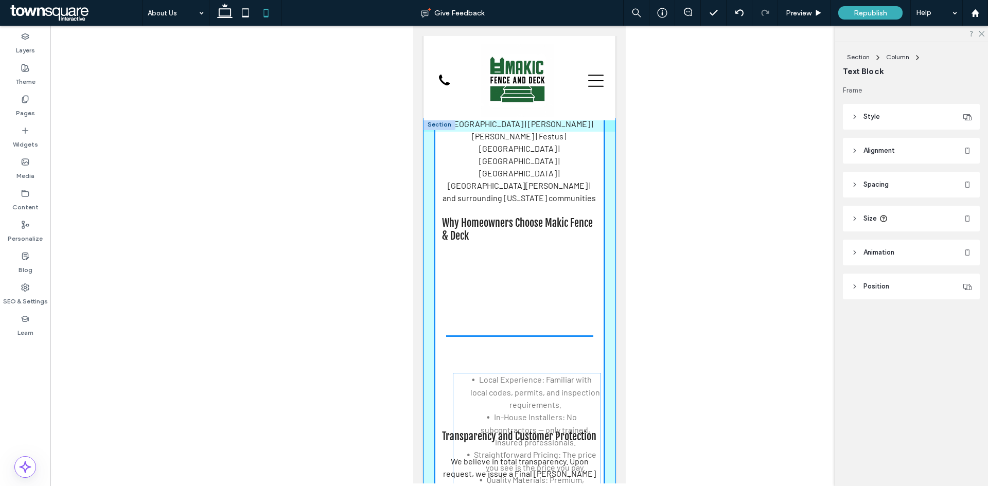
scroll to position [188, 0]
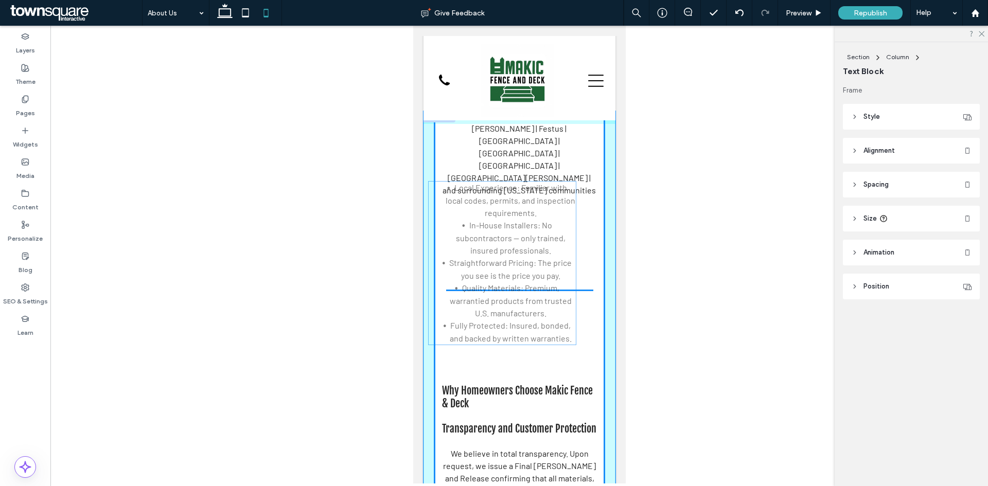
drag, startPoint x: 512, startPoint y: 328, endPoint x: 490, endPoint y: 229, distance: 100.7
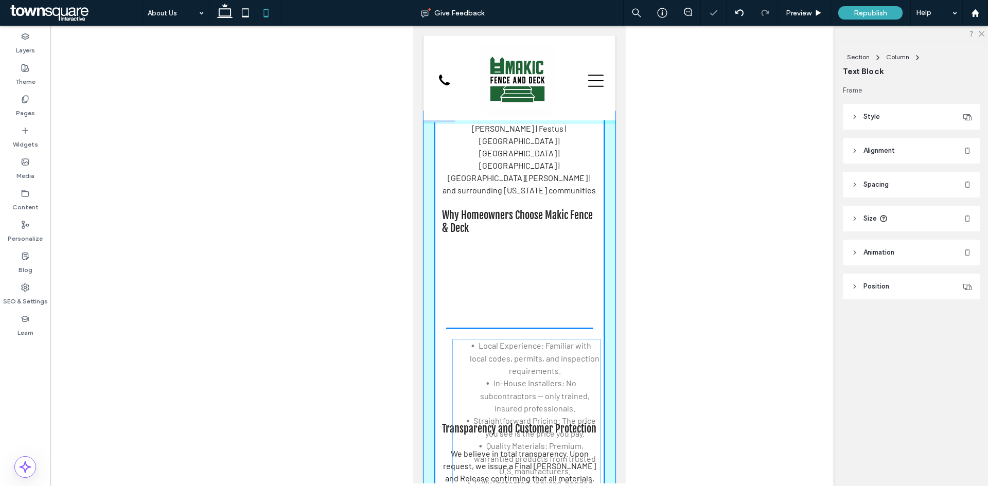
drag, startPoint x: 508, startPoint y: 226, endPoint x: 496, endPoint y: 346, distance: 120.4
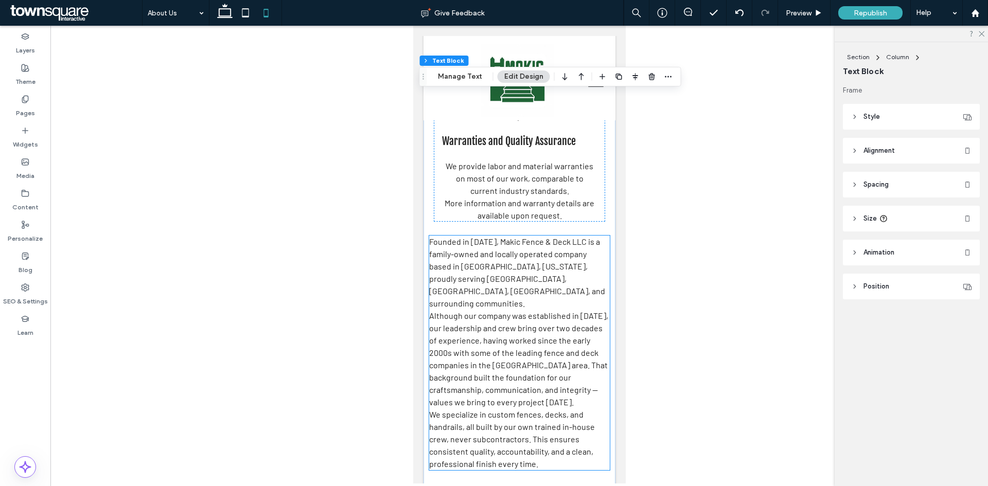
scroll to position [754, 0]
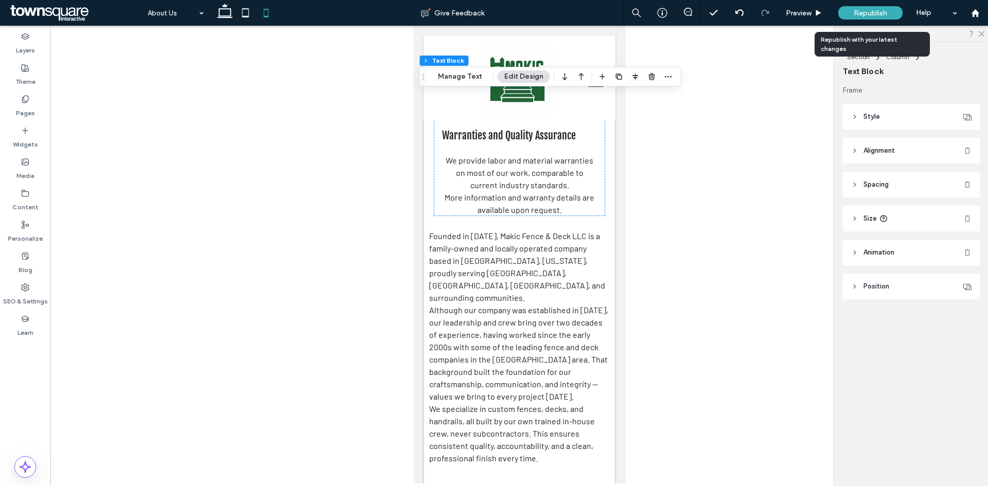
click at [862, 14] on span "Republish" at bounding box center [869, 13] width 33 height 9
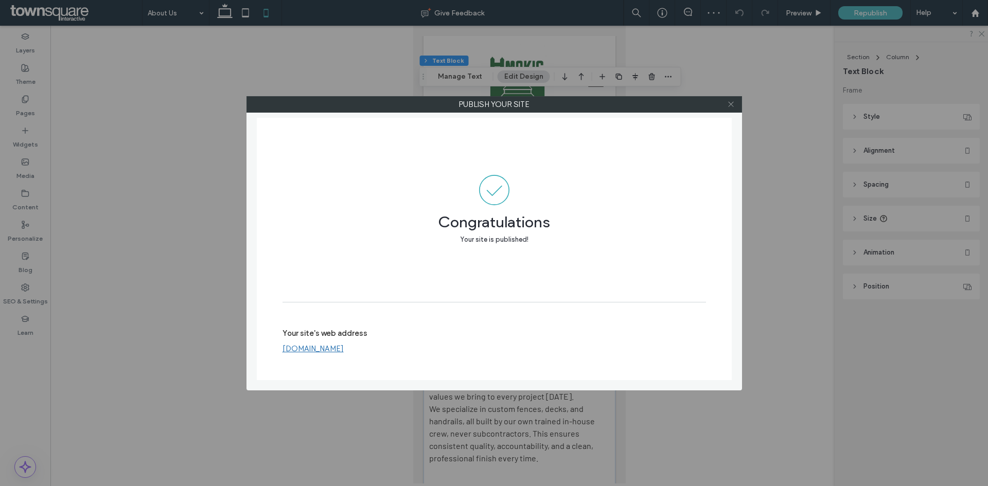
click at [732, 106] on icon at bounding box center [731, 104] width 8 height 8
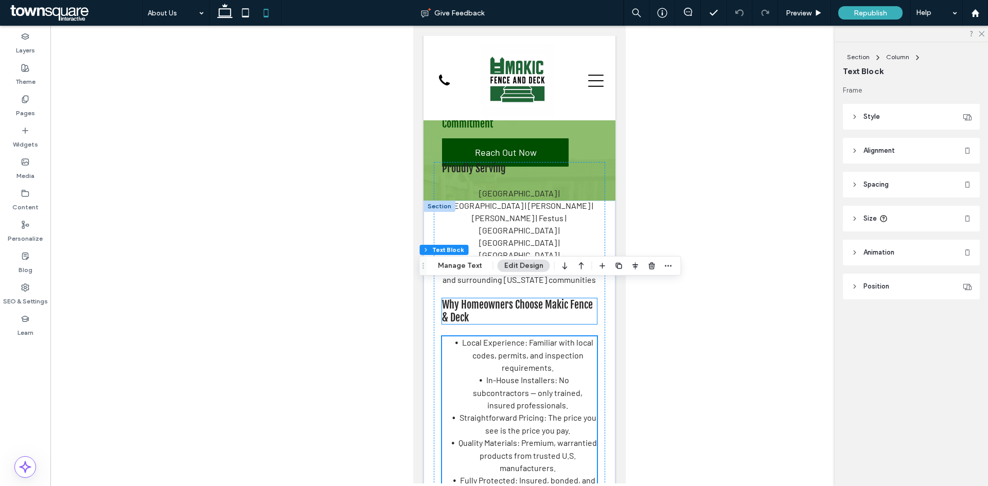
scroll to position [103, 0]
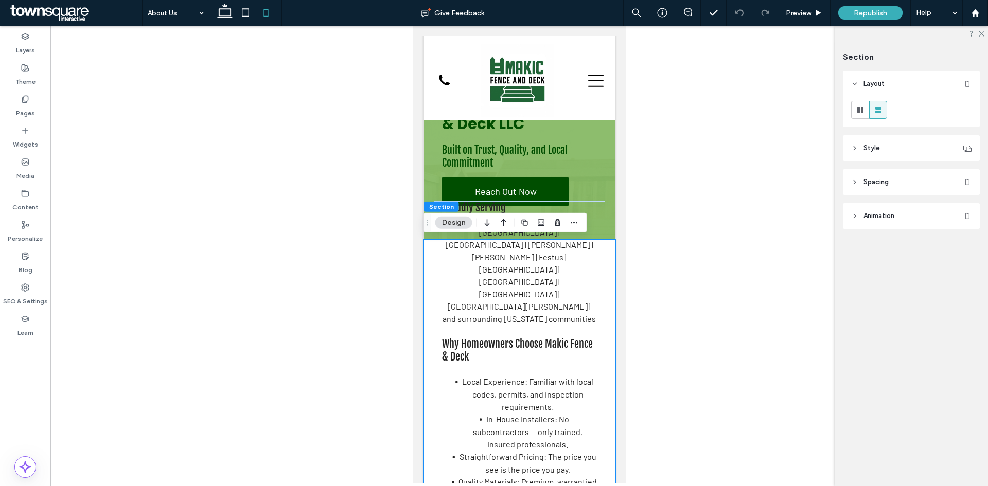
scroll to position [0, 0]
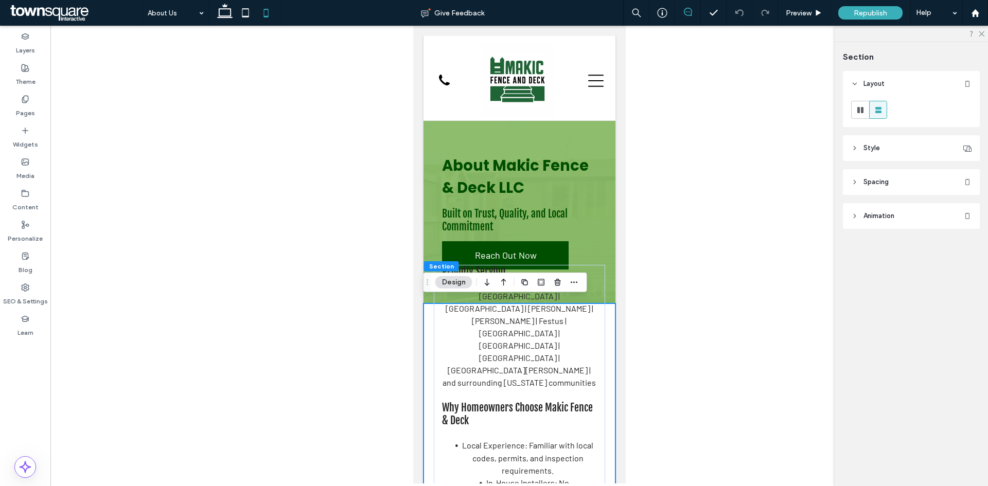
click at [692, 12] on span at bounding box center [687, 12] width 25 height 8
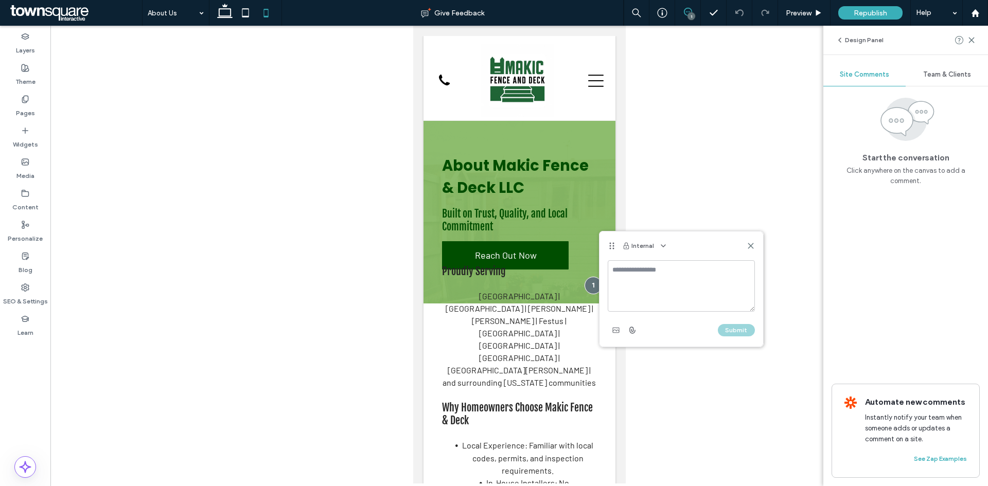
click at [656, 284] on textarea at bounding box center [681, 285] width 147 height 51
type textarea "**********"
click at [726, 331] on button "Submit" at bounding box center [736, 330] width 37 height 12
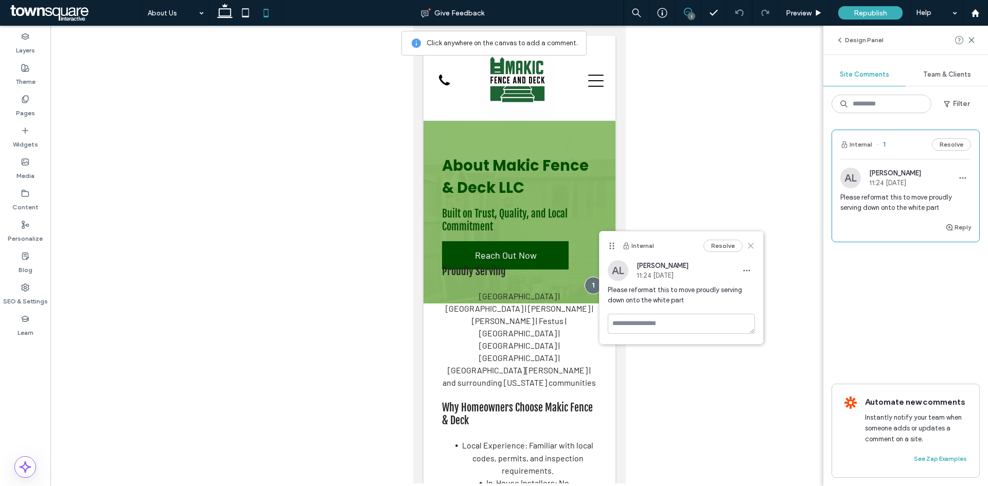
click at [747, 246] on icon at bounding box center [750, 246] width 8 height 8
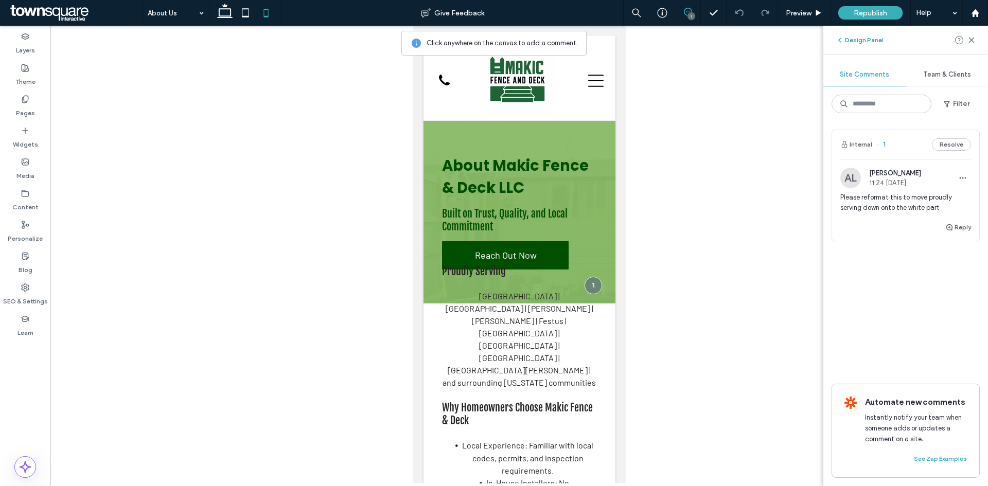
click at [868, 42] on button "Design Panel" at bounding box center [859, 40] width 48 height 12
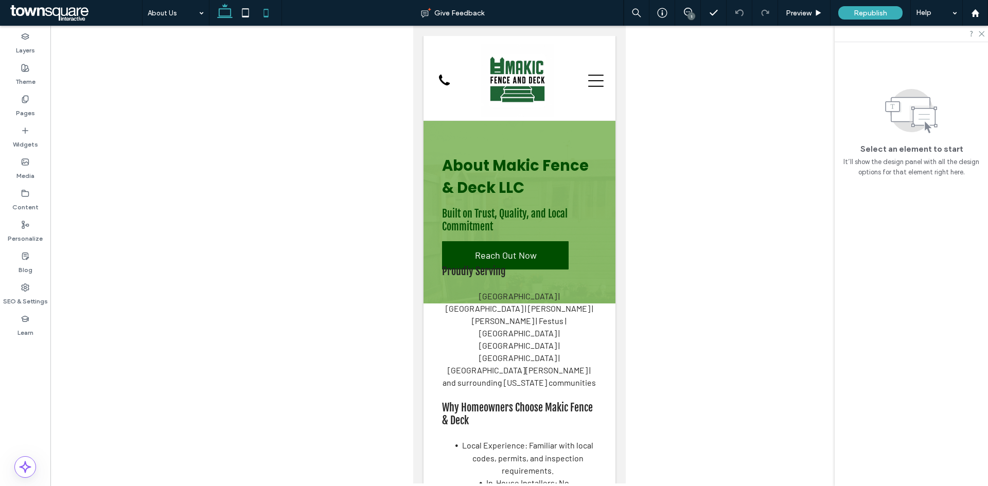
click at [224, 18] on icon at bounding box center [225, 13] width 21 height 21
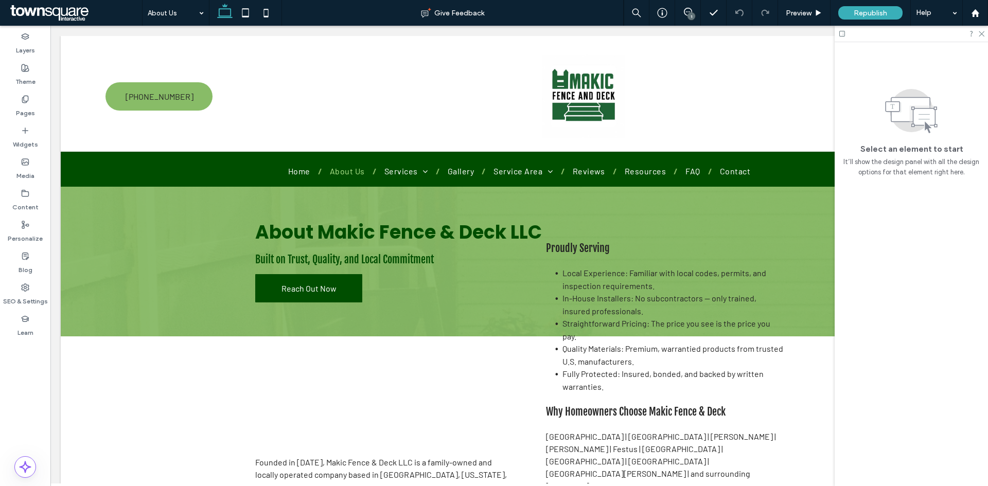
click at [980, 38] on div at bounding box center [910, 34] width 153 height 16
click at [982, 36] on icon at bounding box center [980, 33] width 7 height 7
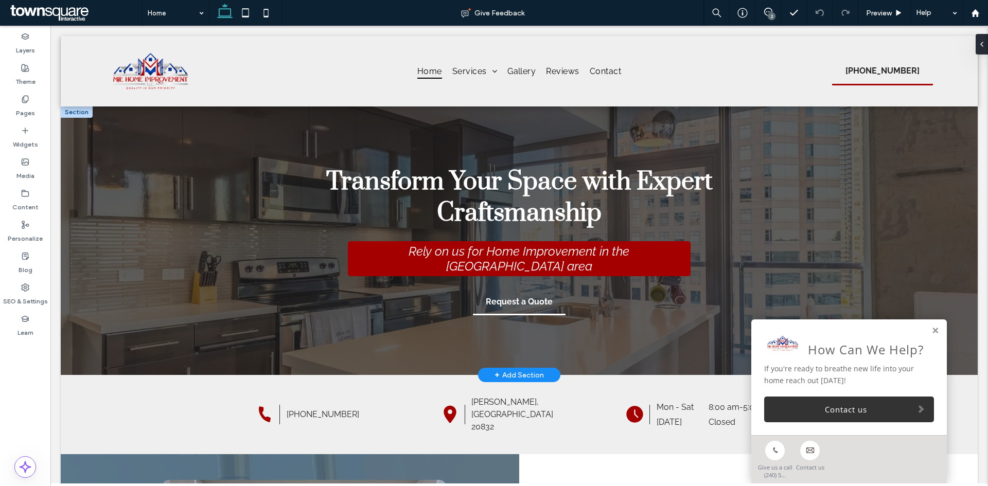
click at [931, 333] on link at bounding box center [935, 331] width 8 height 9
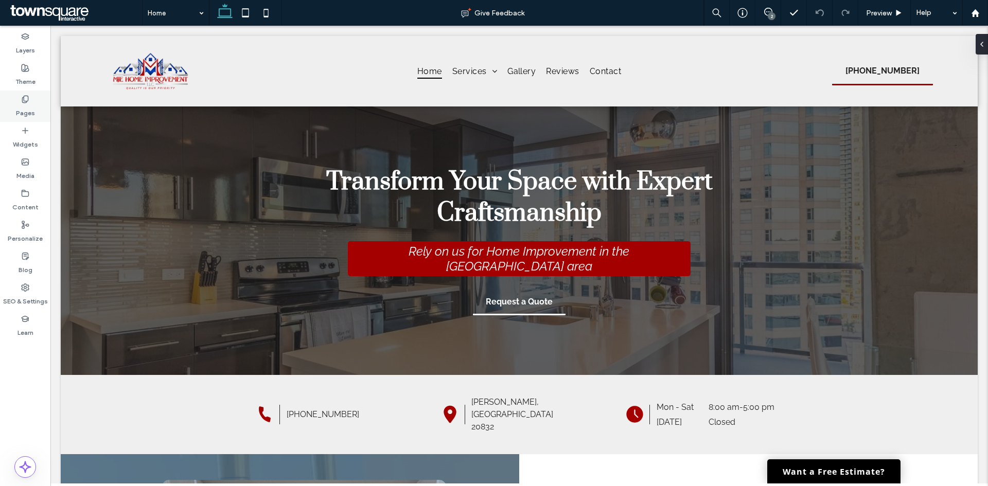
click at [11, 95] on div "Pages" at bounding box center [25, 106] width 50 height 31
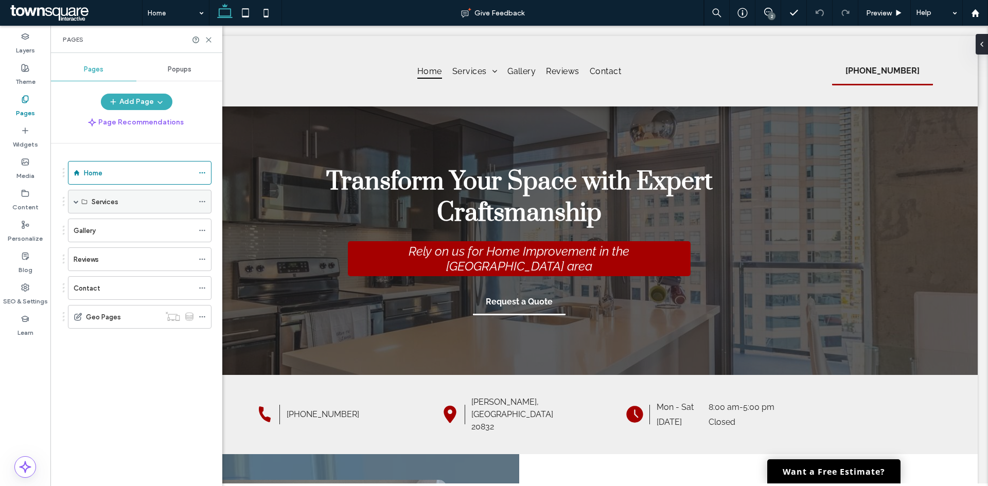
click at [79, 202] on div "Services" at bounding box center [140, 202] width 144 height 24
click at [77, 200] on span at bounding box center [76, 201] width 5 height 5
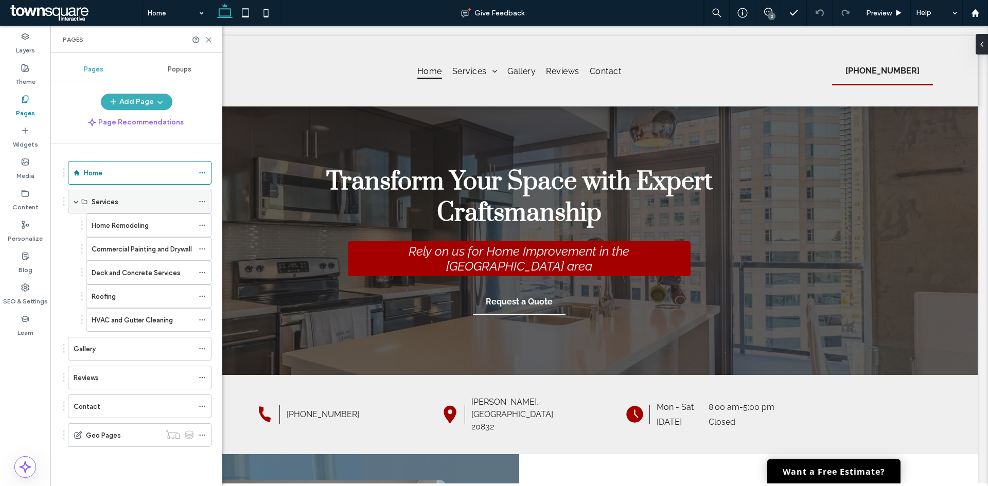
click at [74, 202] on span at bounding box center [76, 201] width 5 height 5
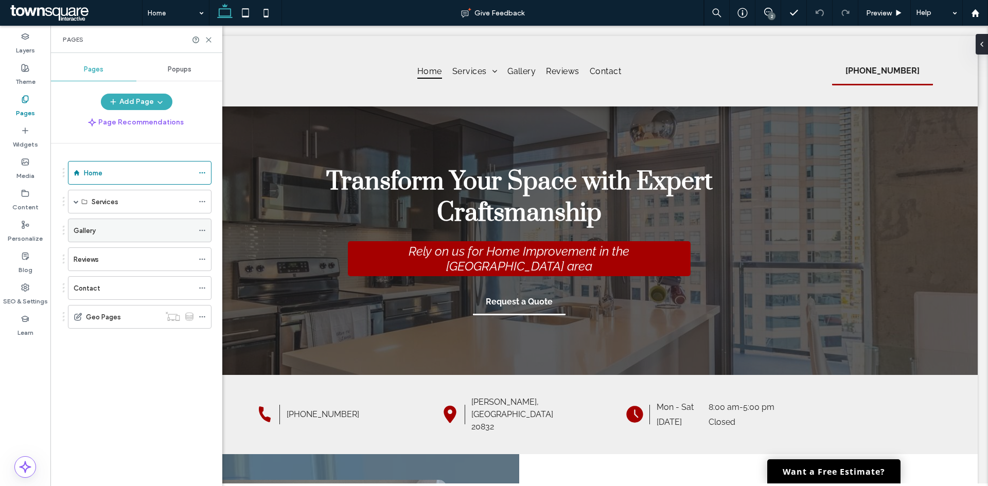
click at [83, 237] on div "Gallery" at bounding box center [134, 230] width 120 height 23
click at [210, 39] on icon at bounding box center [209, 40] width 8 height 8
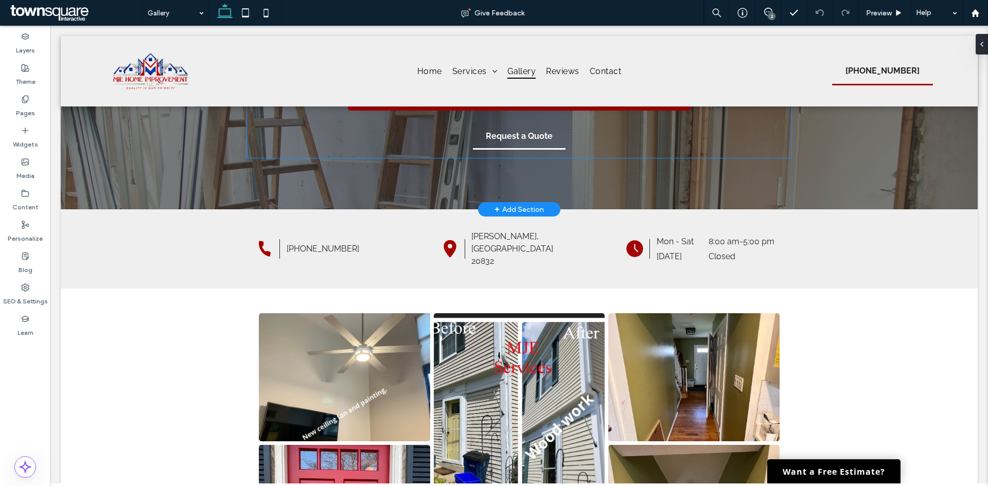
scroll to position [206, 0]
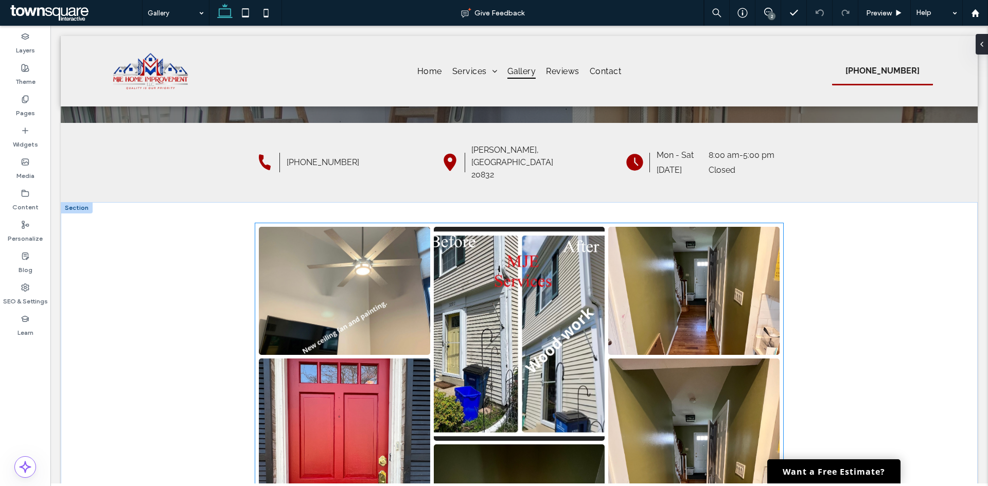
click at [424, 341] on link at bounding box center [344, 291] width 171 height 128
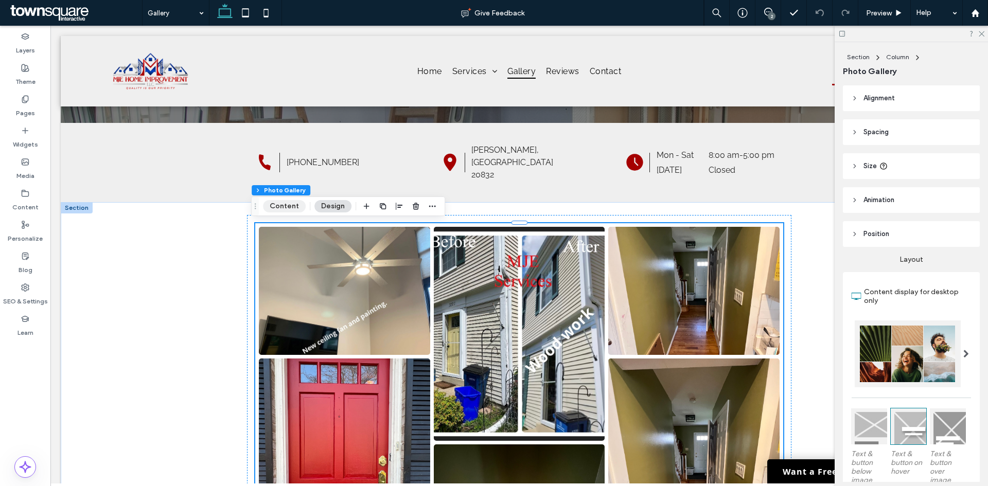
click at [289, 209] on button "Content" at bounding box center [284, 206] width 43 height 12
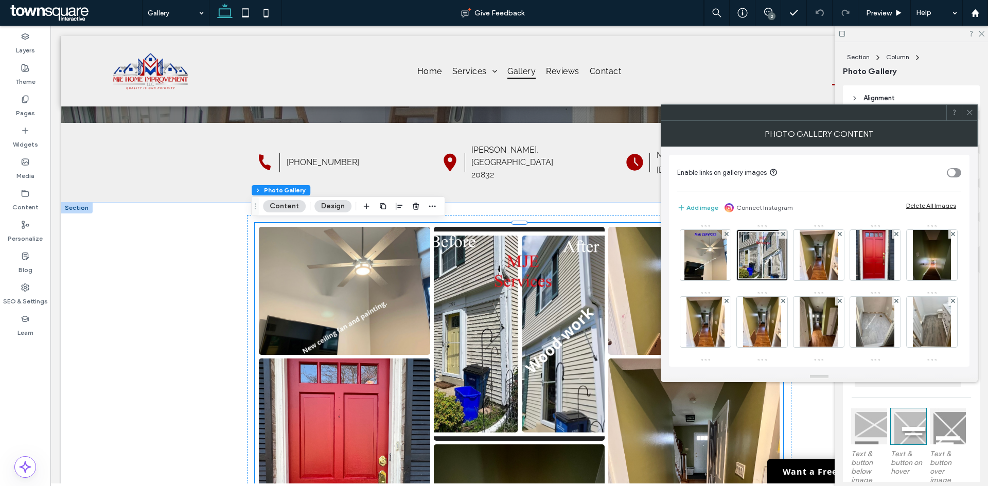
drag, startPoint x: 703, startPoint y: 206, endPoint x: 709, endPoint y: 215, distance: 11.4
click at [709, 215] on div "Add image Connect Instagram Delete All Images" at bounding box center [819, 208] width 284 height 23
click at [695, 209] on button "Add image" at bounding box center [697, 208] width 41 height 12
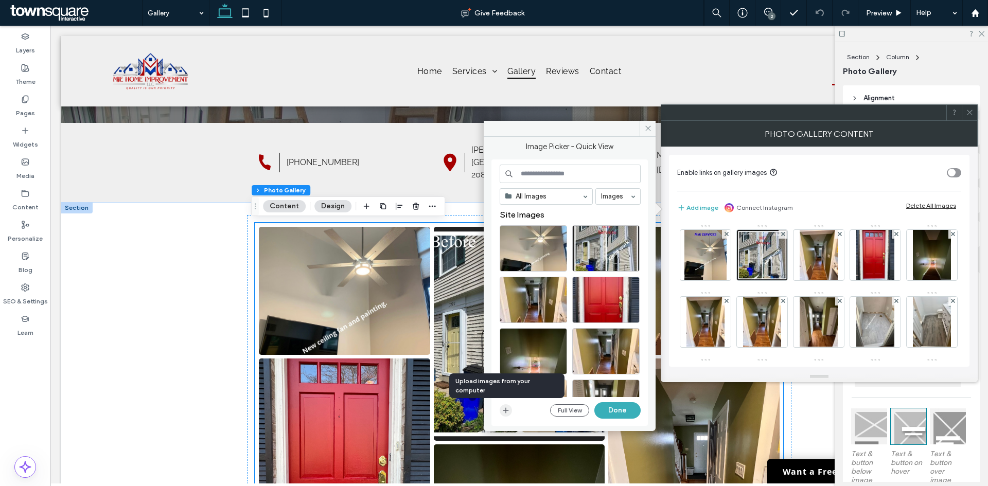
click at [509, 411] on icon "button" at bounding box center [506, 410] width 8 height 8
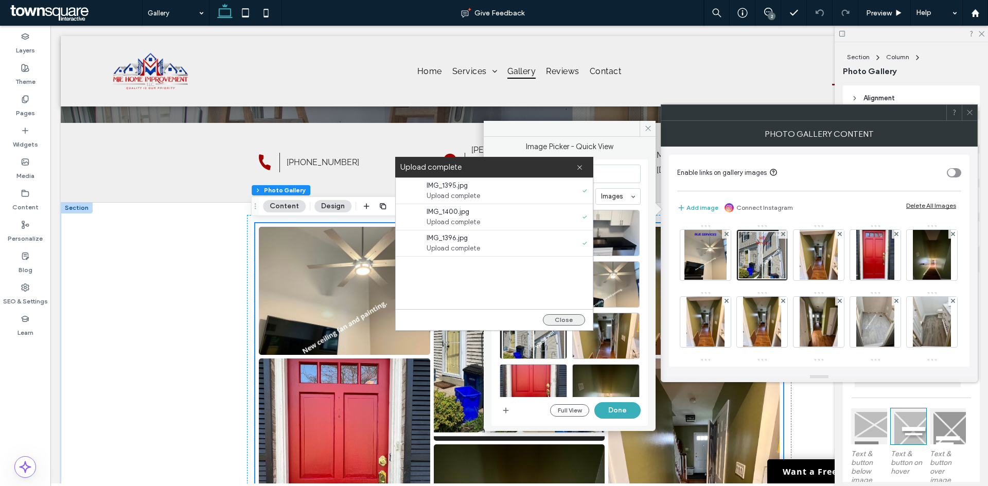
click at [553, 321] on button "Close" at bounding box center [564, 319] width 42 height 11
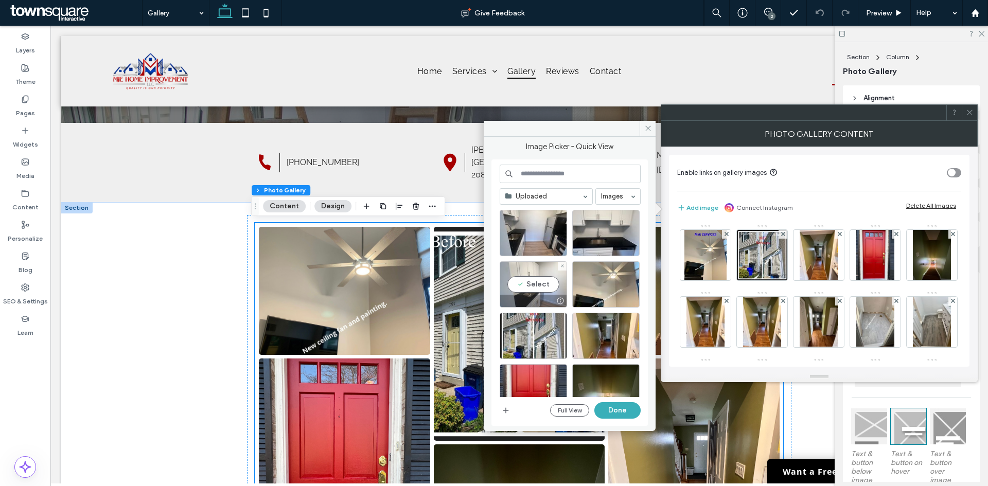
click at [527, 276] on div "Select" at bounding box center [533, 284] width 67 height 46
click at [590, 233] on div "Select" at bounding box center [605, 233] width 67 height 46
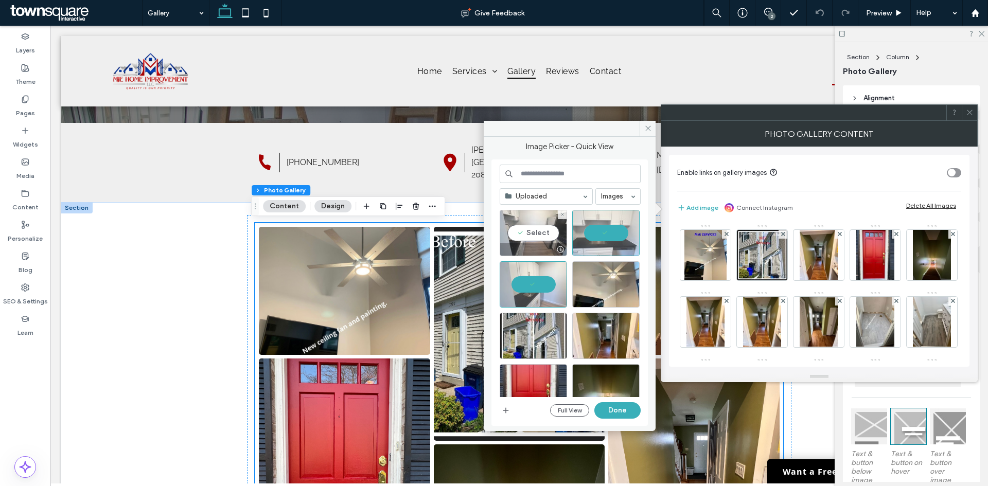
click at [535, 232] on div "Select" at bounding box center [533, 233] width 67 height 46
click at [608, 407] on button "Done" at bounding box center [617, 410] width 46 height 16
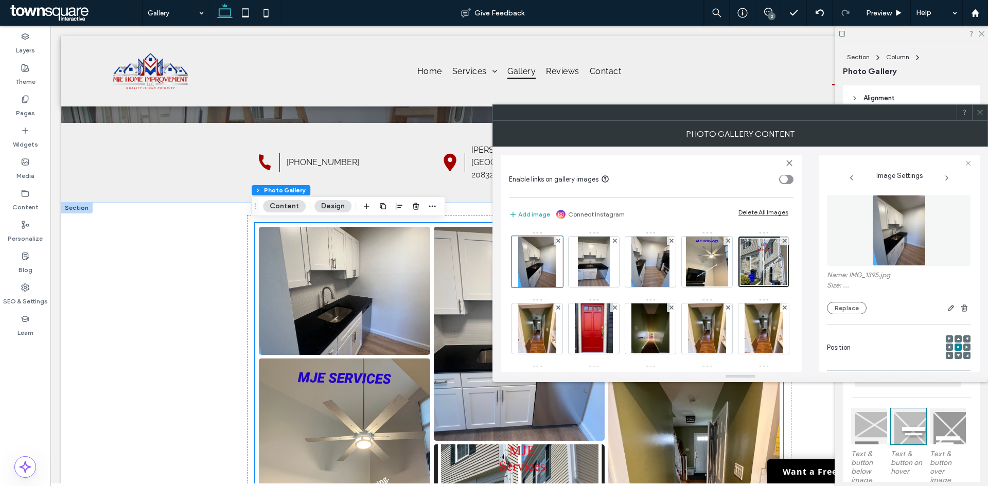
scroll to position [0, 0]
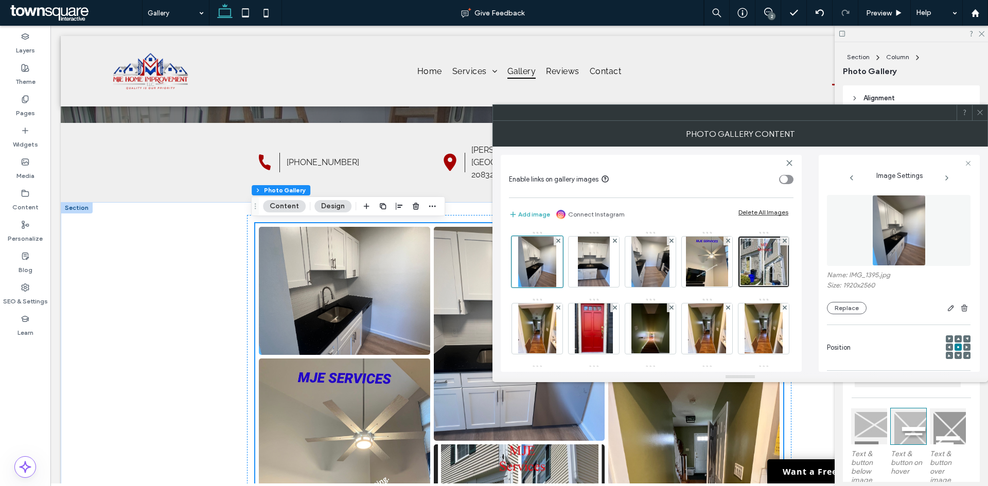
click at [978, 116] on span at bounding box center [980, 112] width 8 height 15
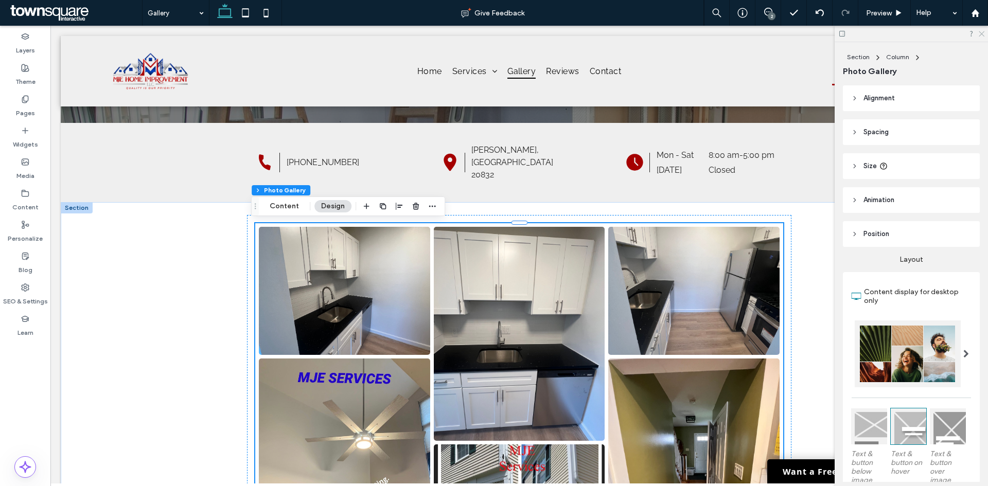
click at [984, 33] on icon at bounding box center [980, 33] width 7 height 7
